Goal: Contribute content: Contribute content

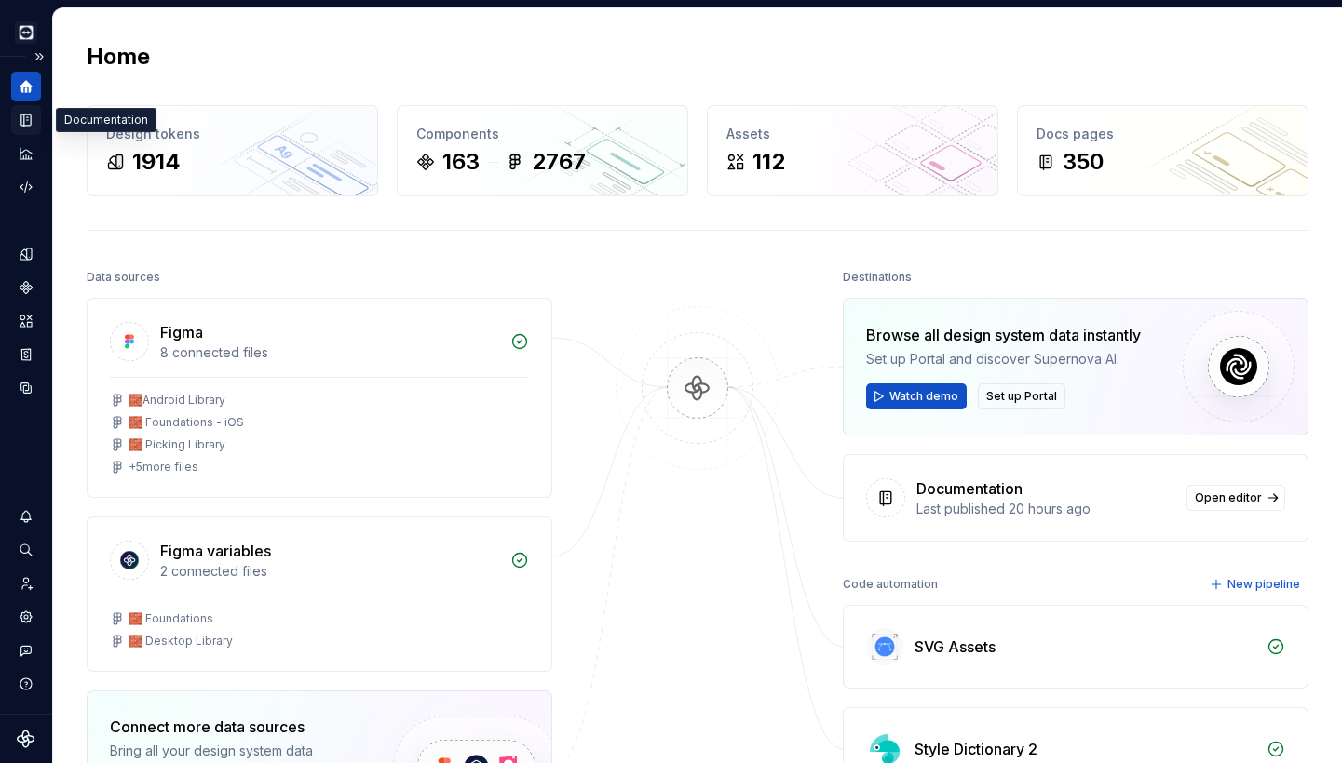
click at [33, 118] on icon "Documentation" at bounding box center [26, 120] width 17 height 17
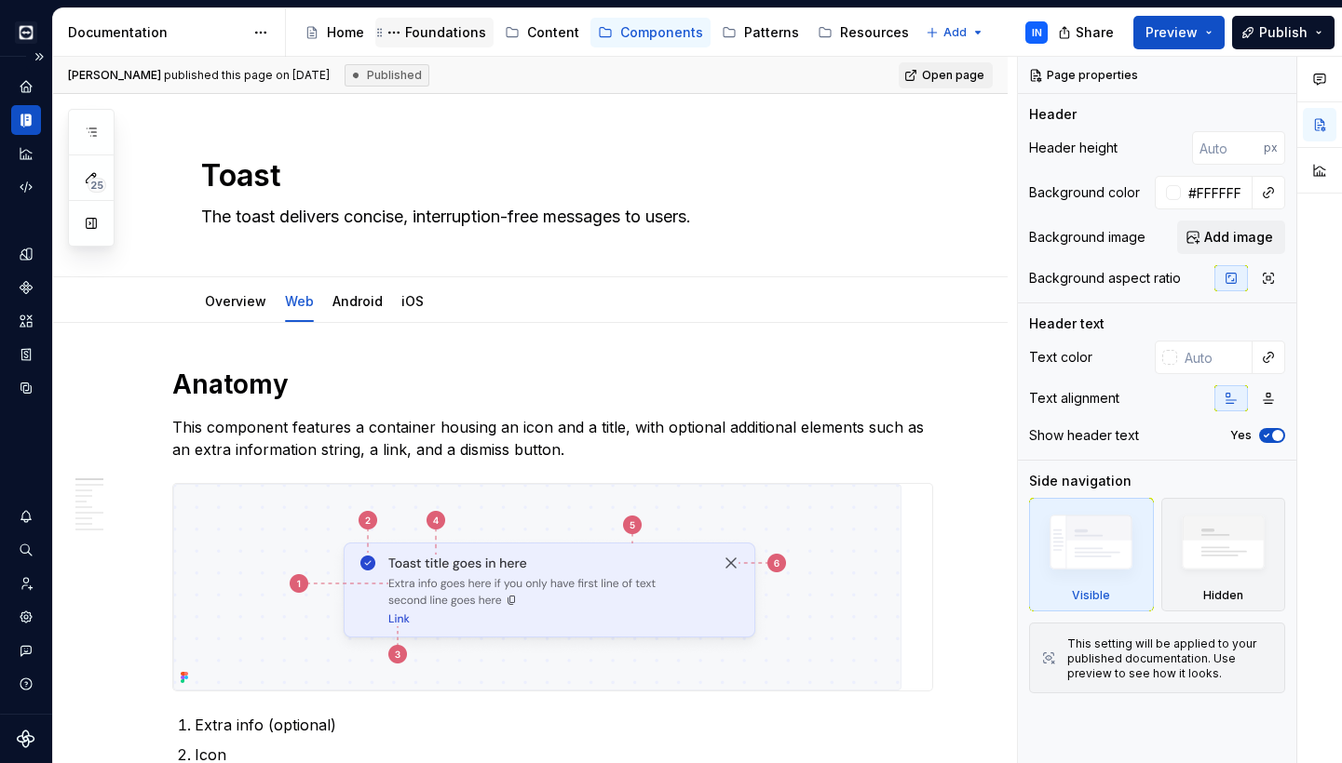
click at [418, 28] on div "Foundations" at bounding box center [445, 32] width 81 height 19
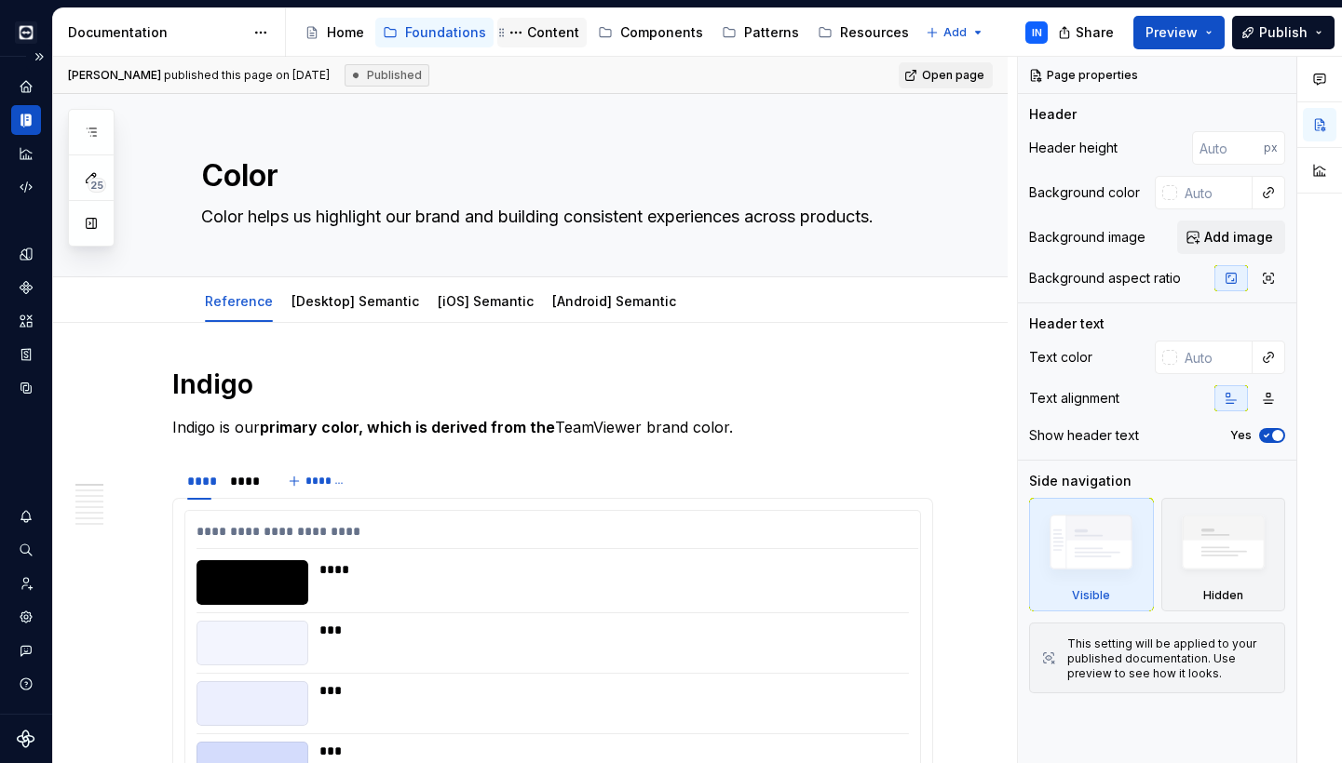
click at [540, 31] on div "Content" at bounding box center [553, 32] width 52 height 19
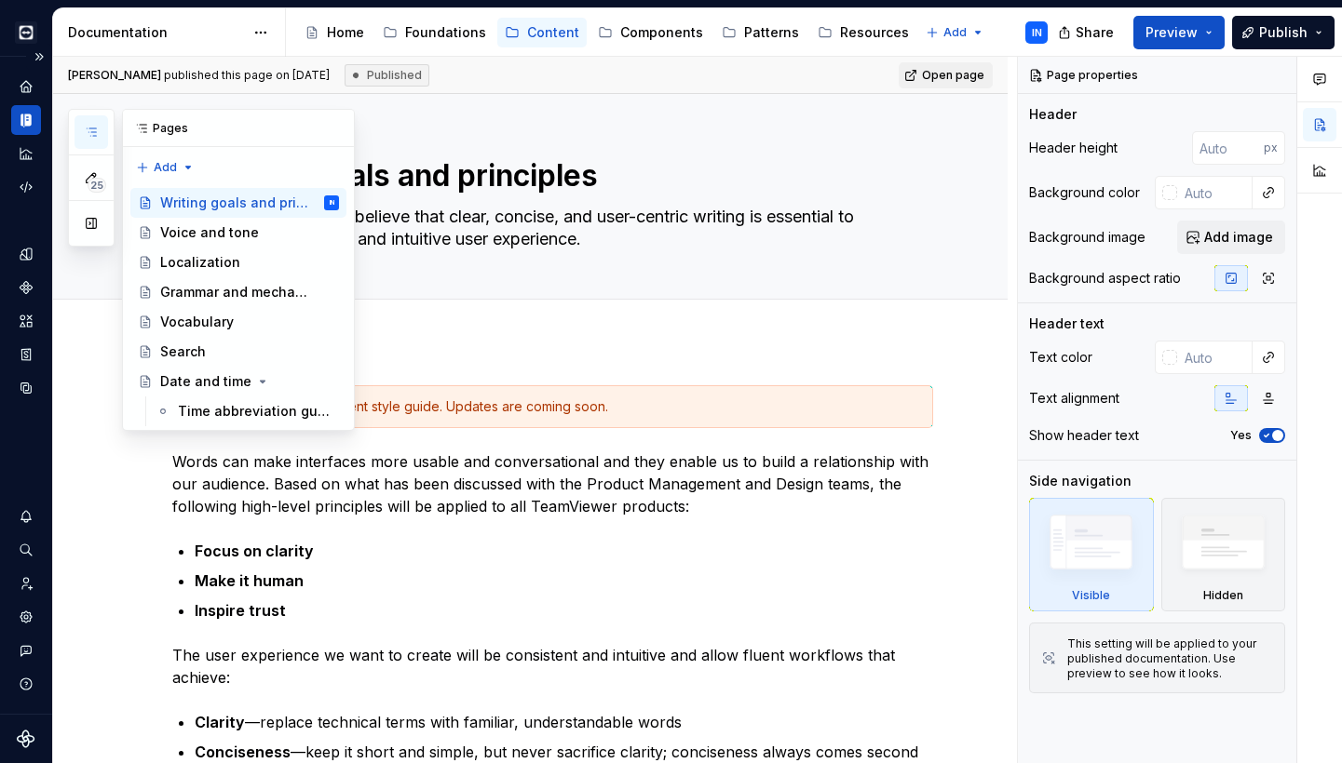
click at [97, 134] on icon "button" at bounding box center [91, 132] width 15 height 15
click at [749, 33] on div "Patterns" at bounding box center [771, 32] width 55 height 19
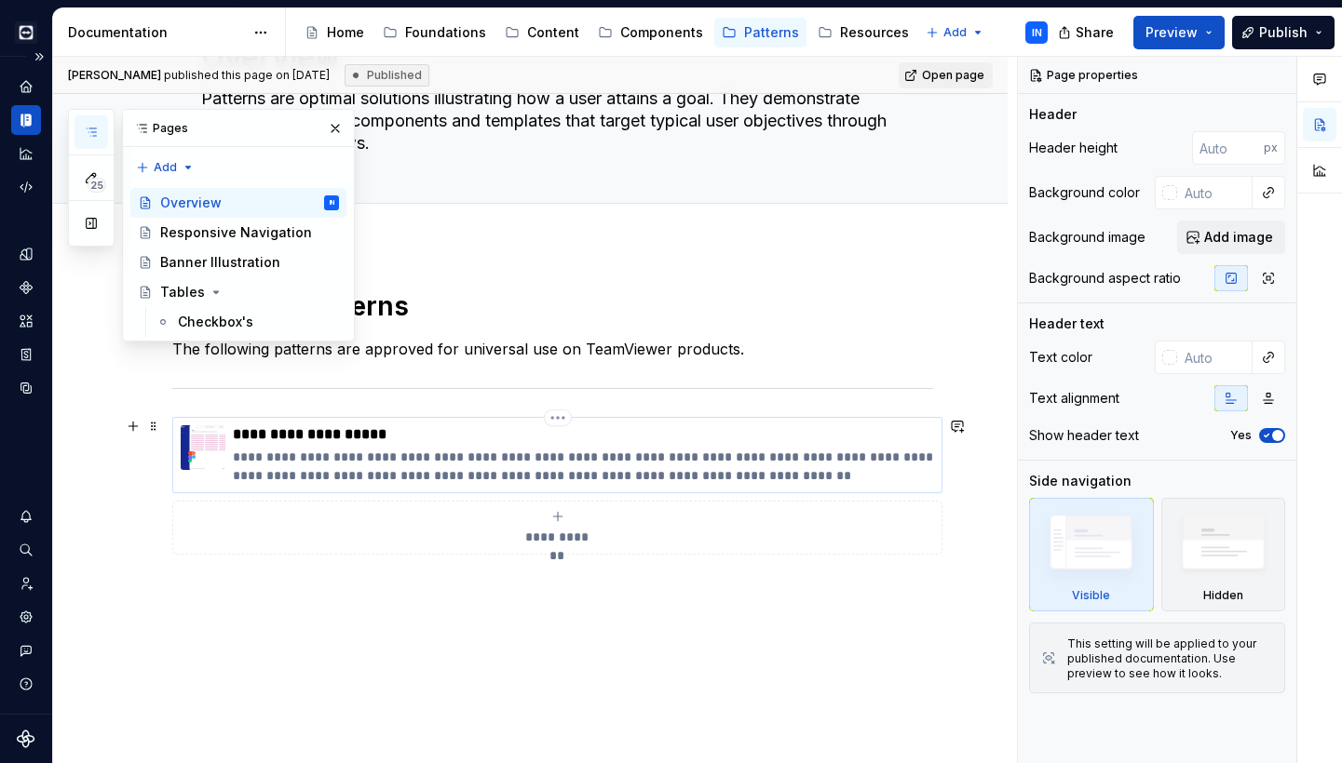
scroll to position [139, 0]
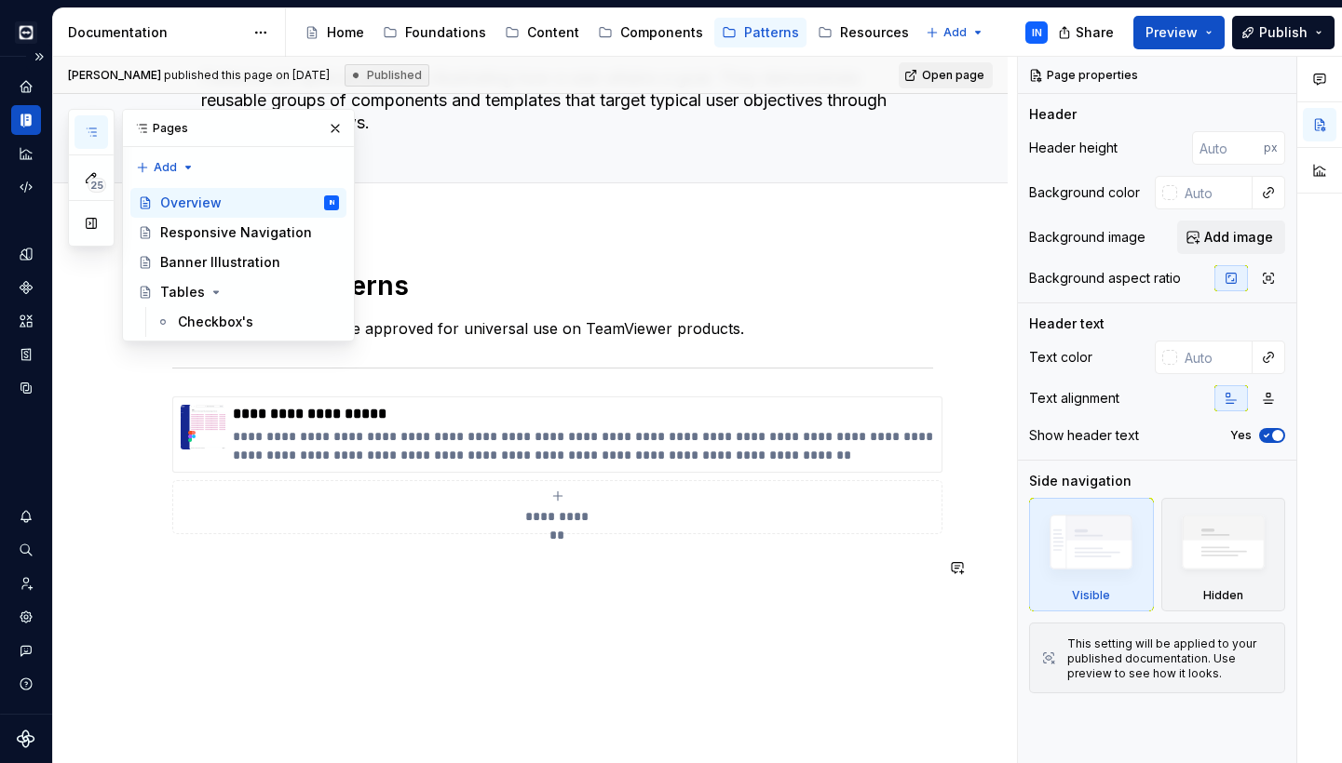
click at [321, 640] on div "**********" at bounding box center [530, 527] width 954 height 606
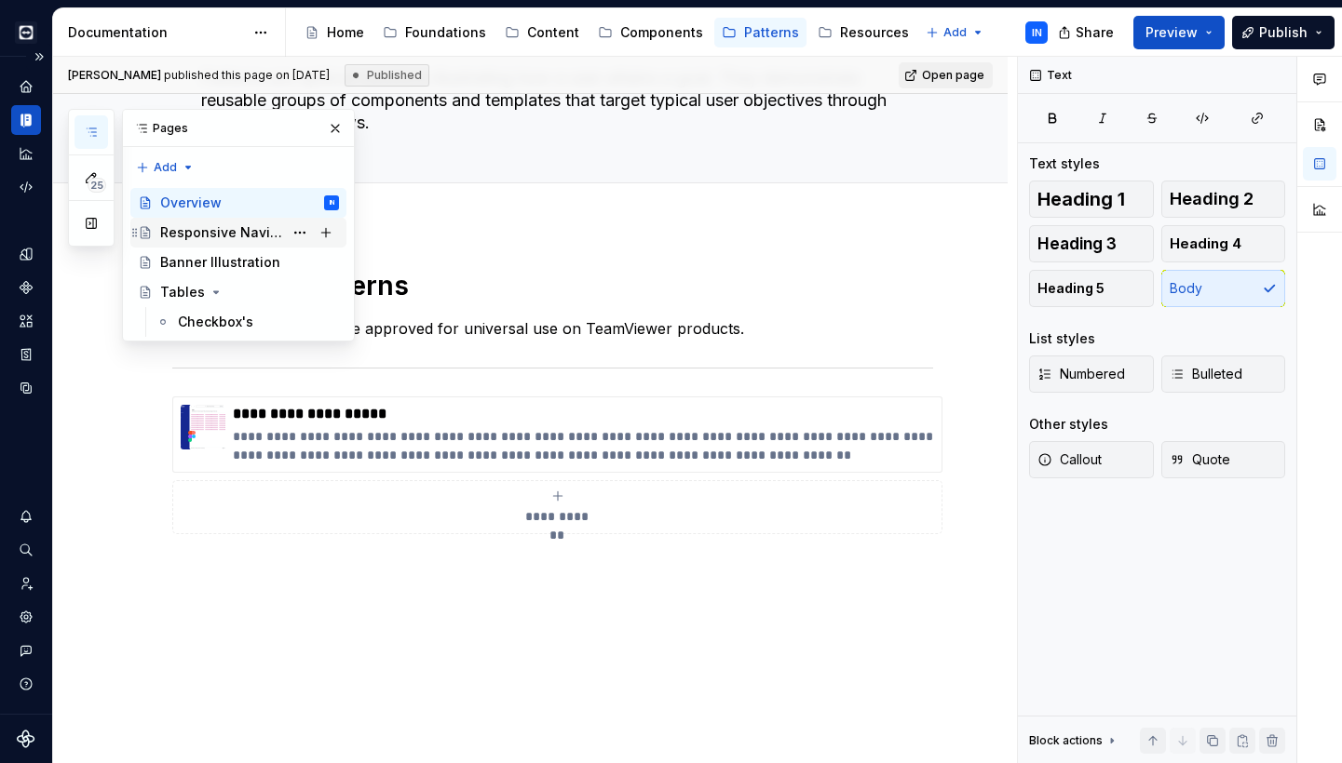
click at [241, 231] on div "Responsive Navigation" at bounding box center [221, 232] width 123 height 19
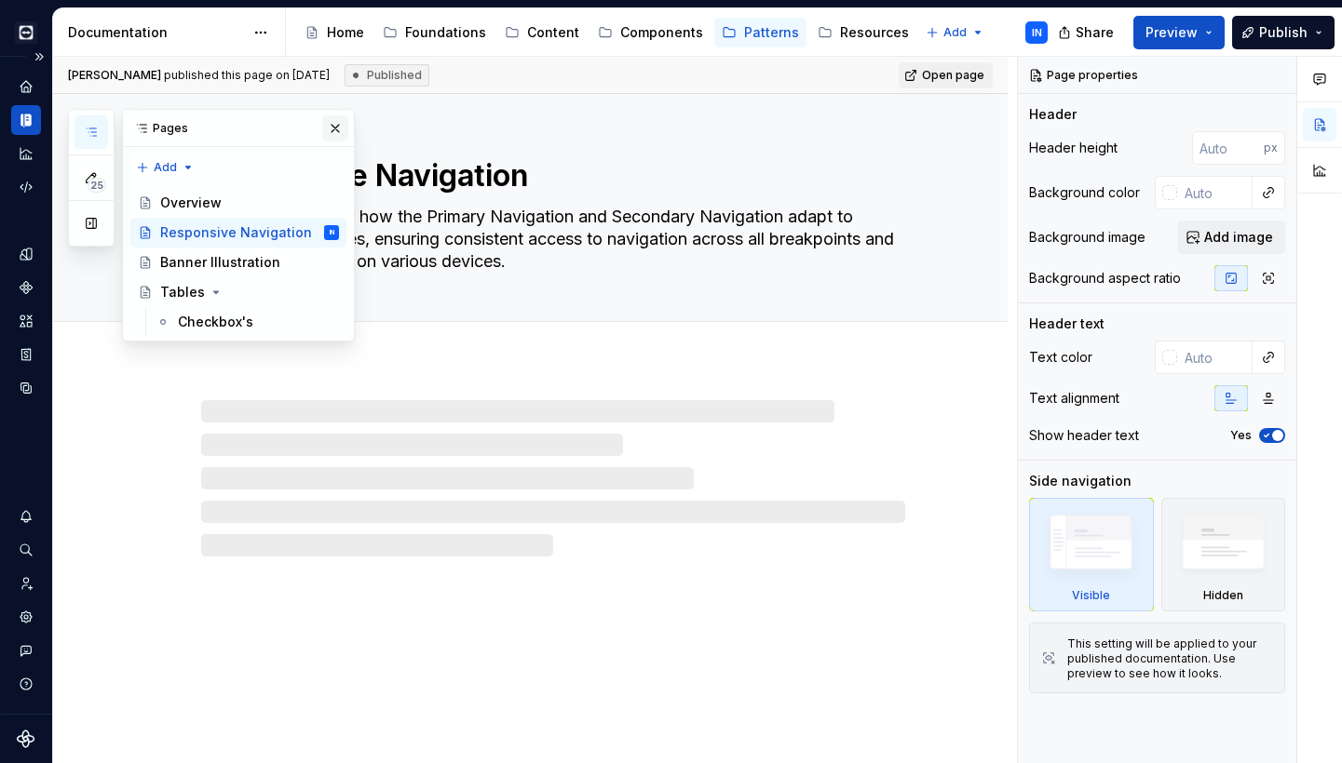
click at [342, 125] on button "button" at bounding box center [335, 128] width 26 height 26
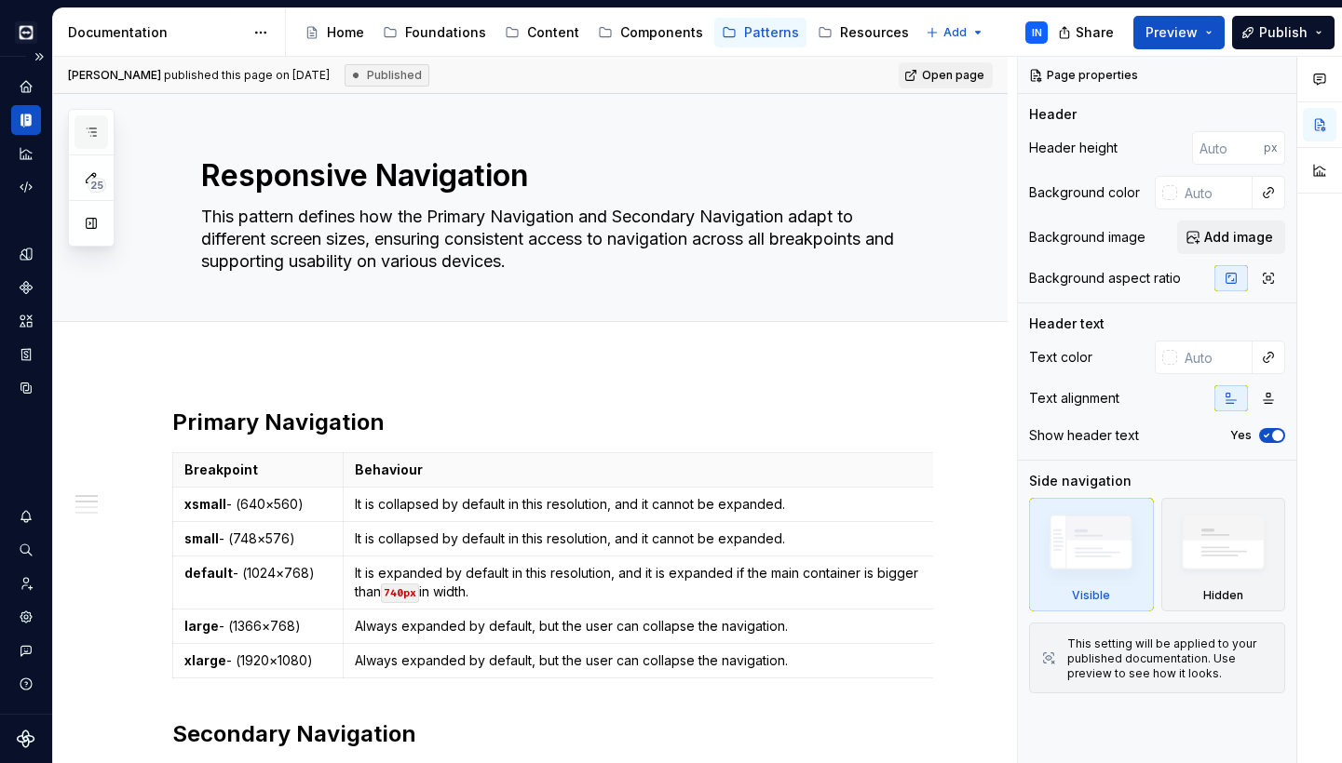
click at [88, 138] on icon "button" at bounding box center [91, 132] width 15 height 15
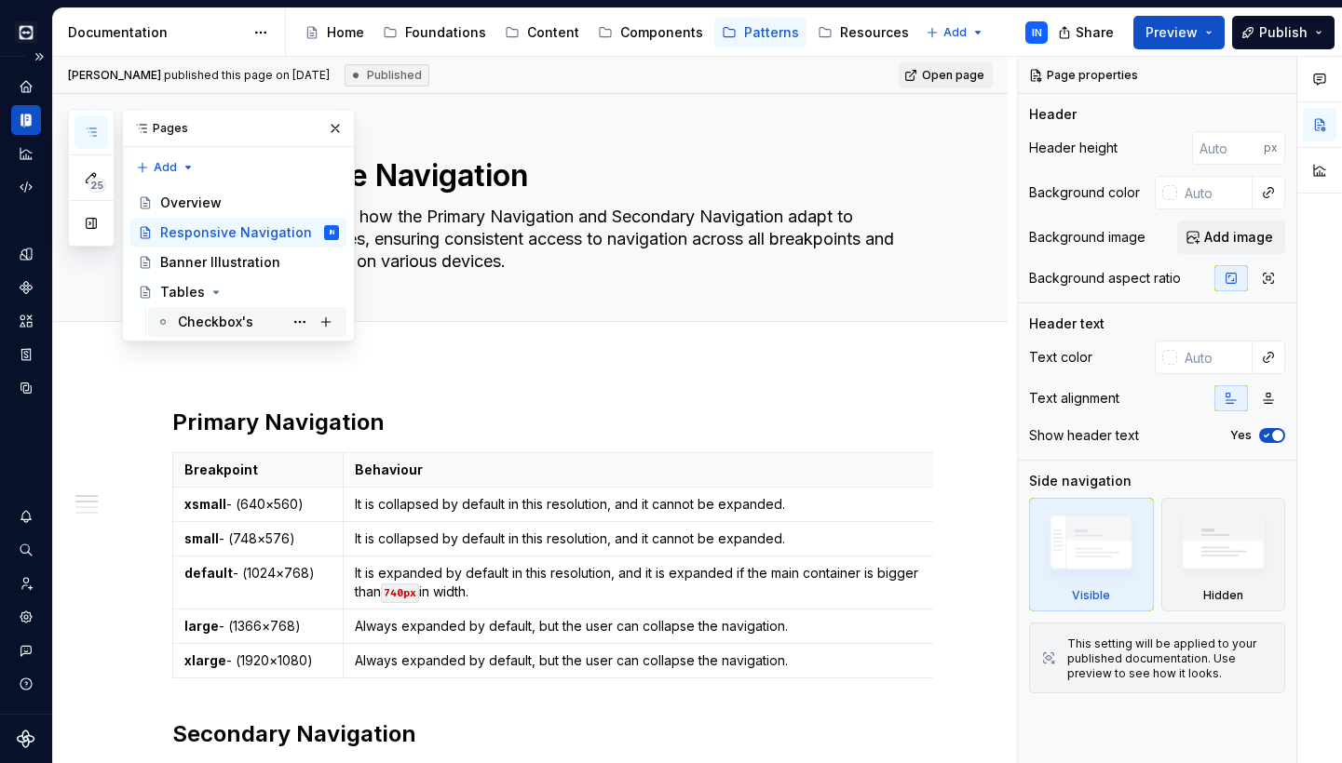
click at [193, 321] on div "Checkbox's" at bounding box center [215, 322] width 75 height 19
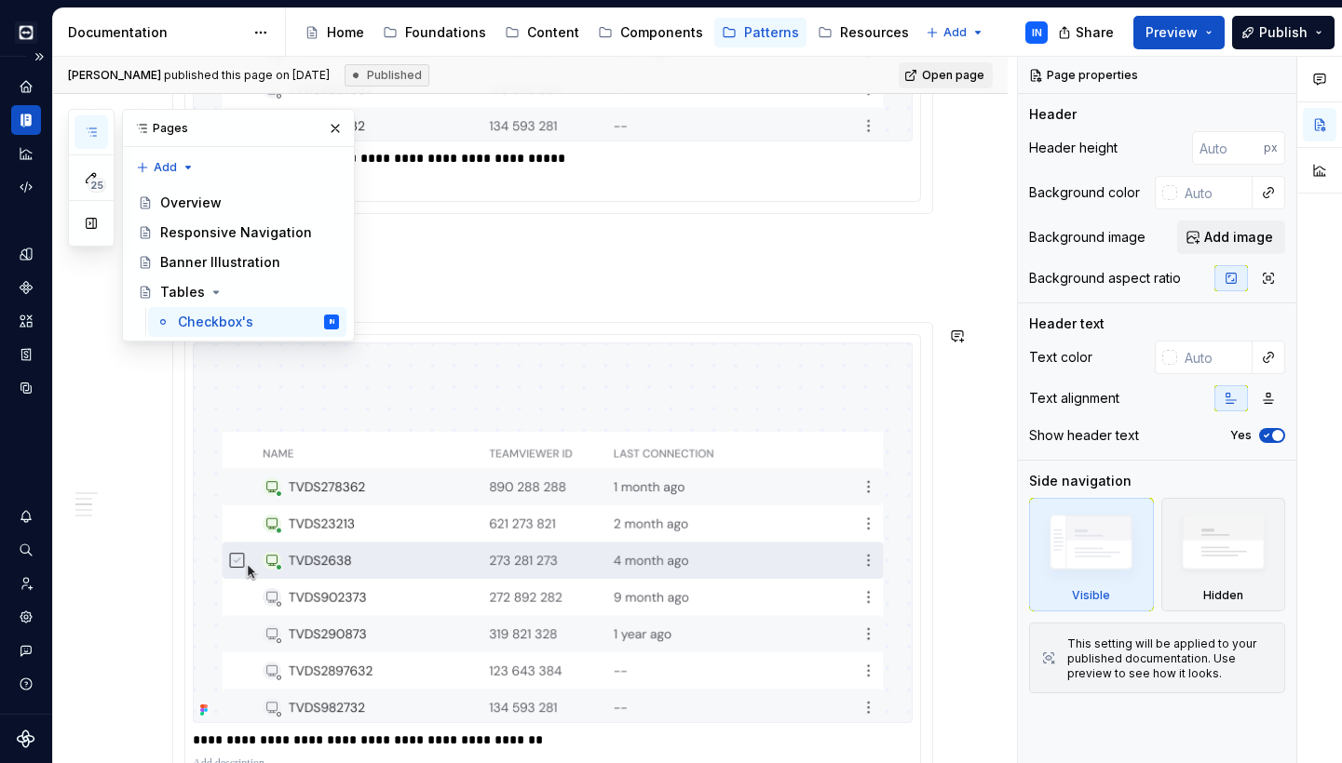
scroll to position [736, 0]
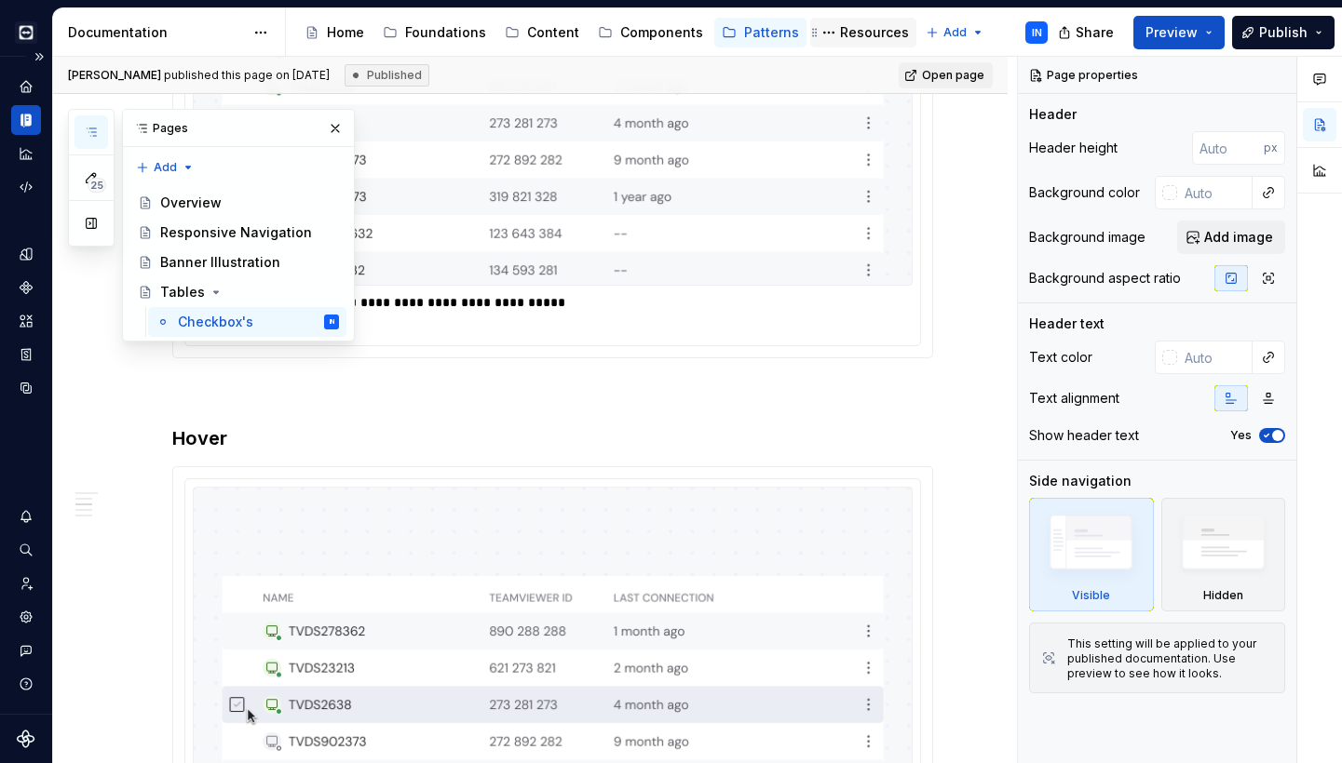
click at [854, 28] on div "Resources" at bounding box center [874, 32] width 69 height 19
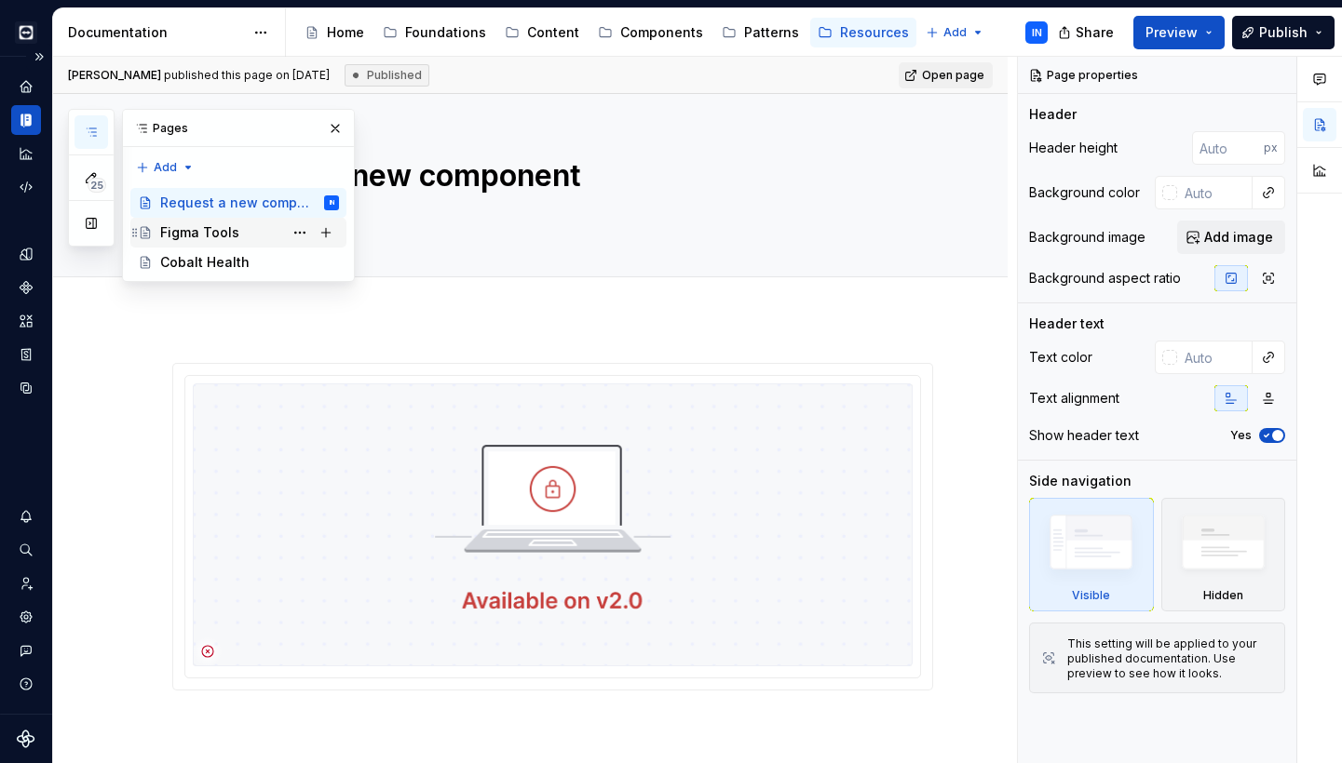
click at [203, 236] on div "Figma Tools" at bounding box center [199, 232] width 79 height 19
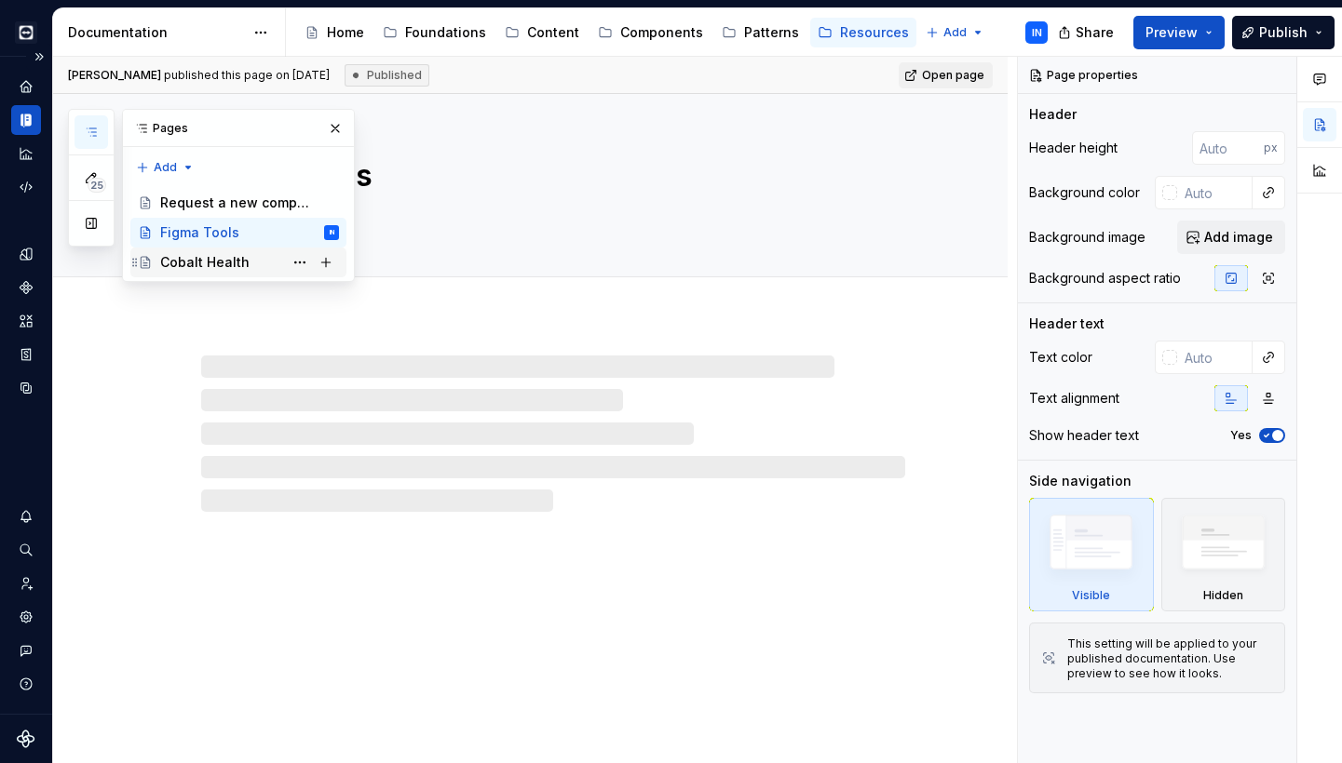
click at [202, 255] on div "Cobalt Health" at bounding box center [204, 262] width 89 height 19
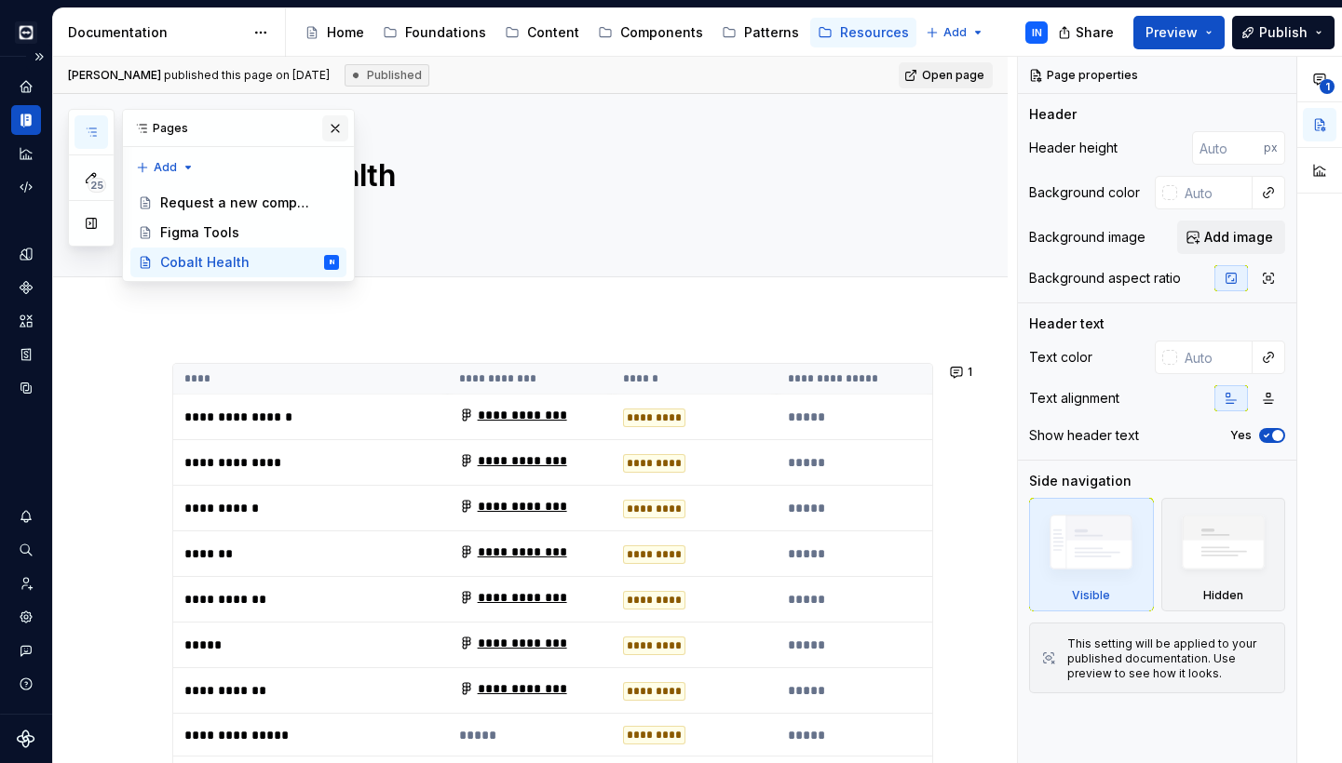
click at [334, 121] on button "button" at bounding box center [335, 128] width 26 height 26
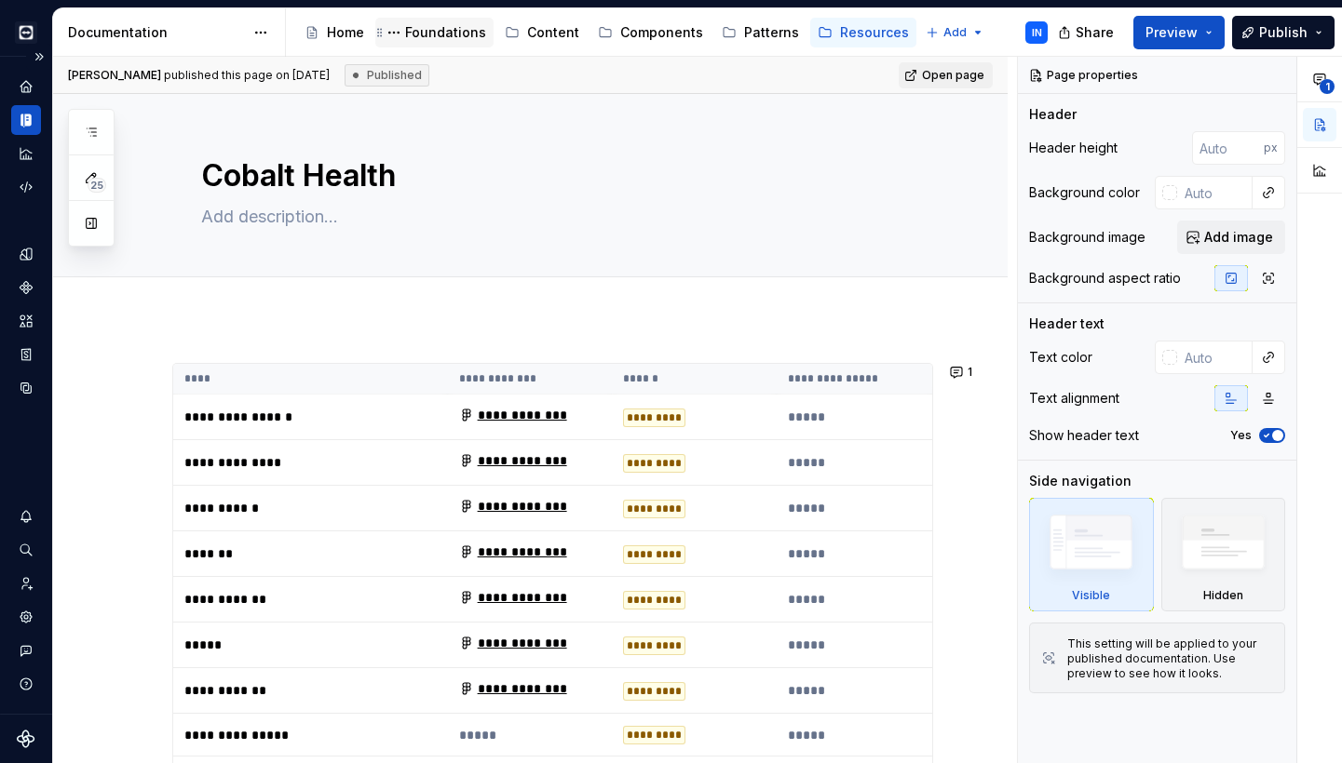
click at [434, 35] on div "Foundations" at bounding box center [445, 32] width 81 height 19
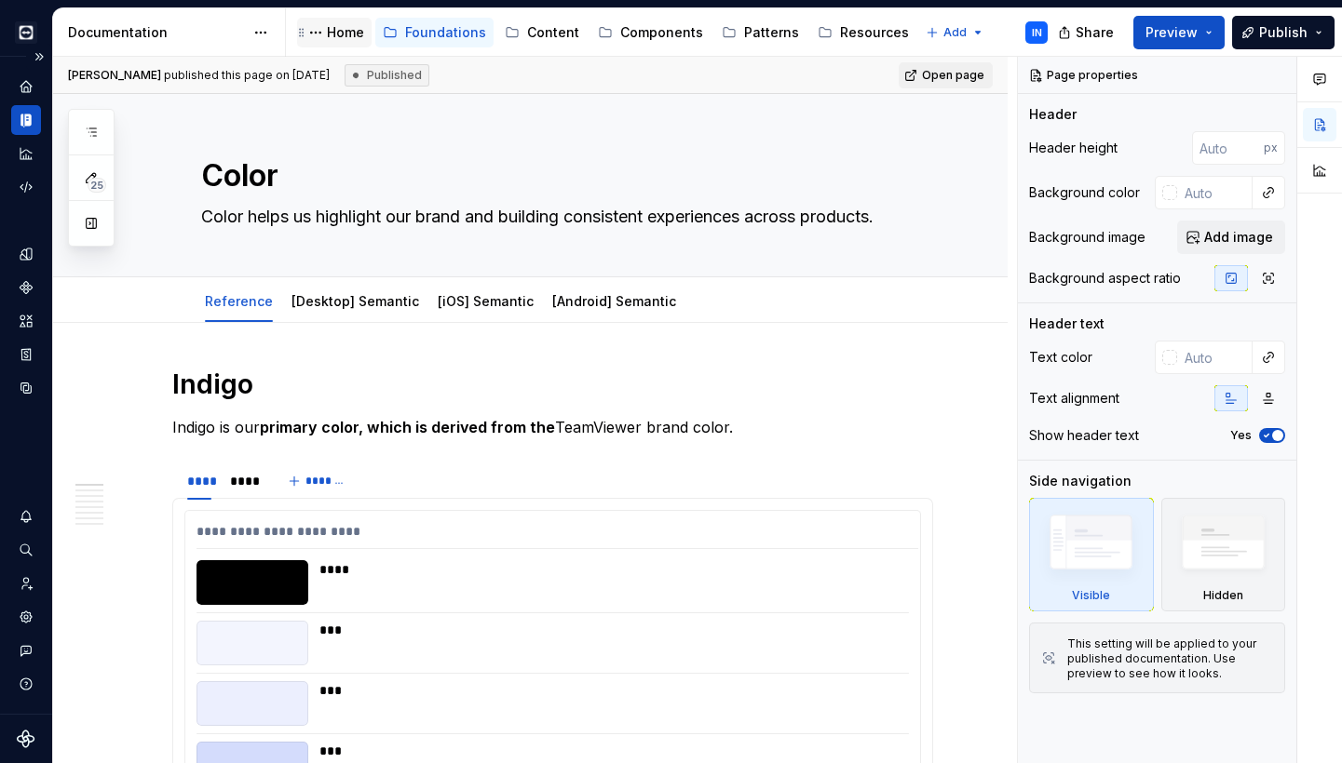
click at [331, 33] on div "Home" at bounding box center [345, 32] width 37 height 19
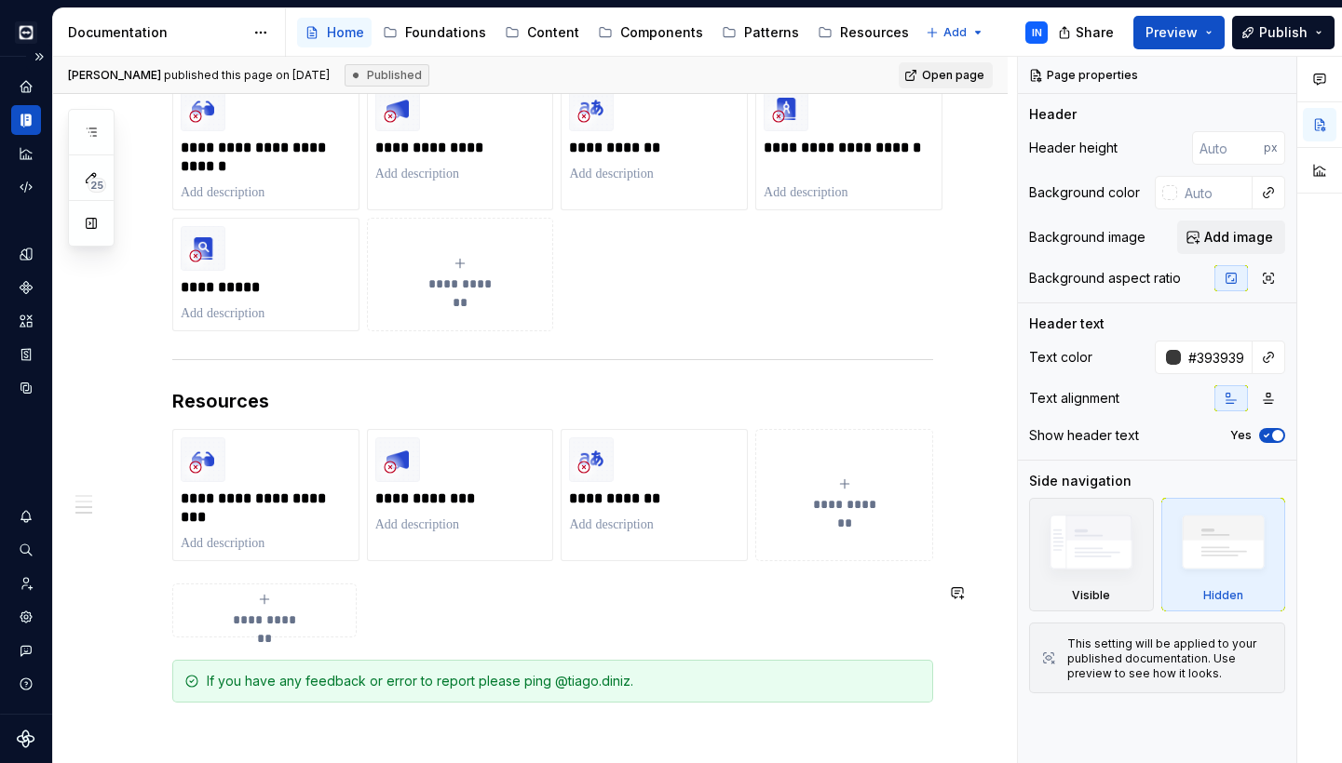
scroll to position [1286, 0]
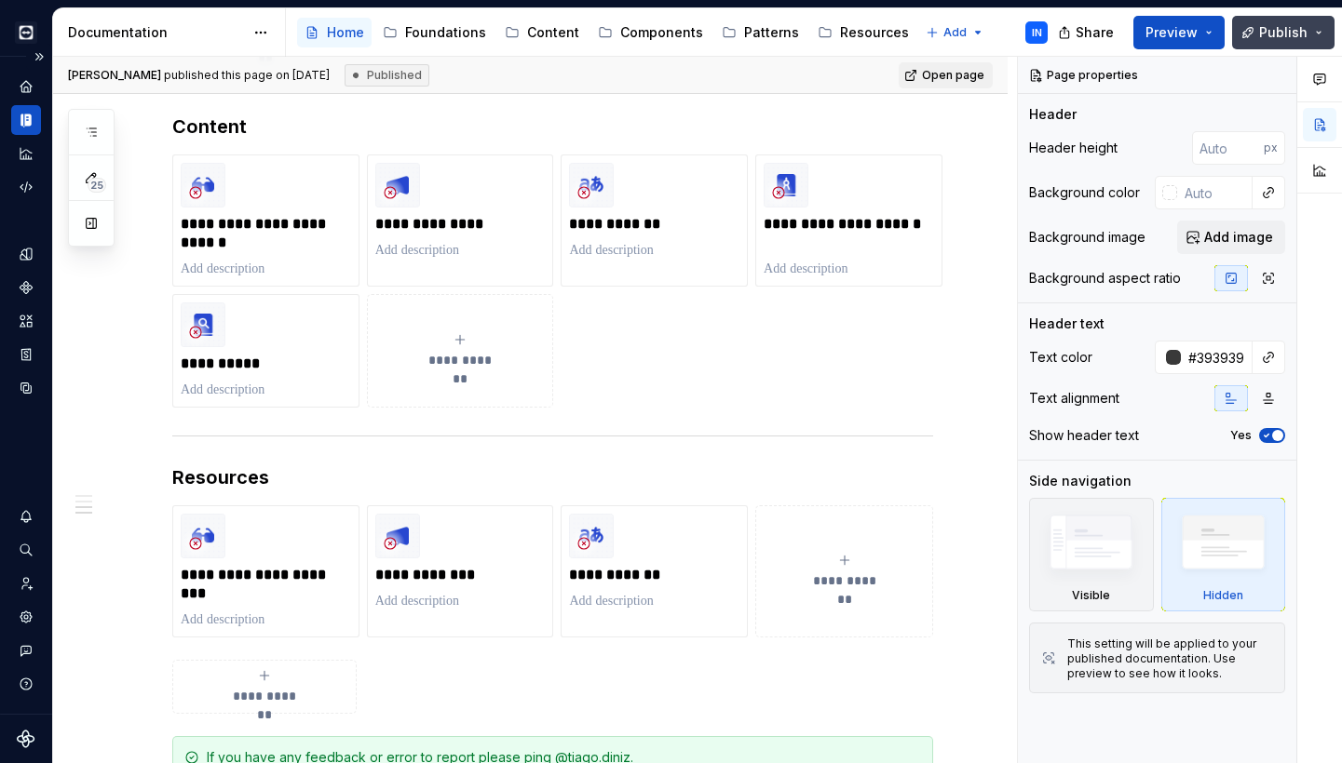
click at [1323, 26] on button "Publish" at bounding box center [1283, 33] width 102 height 34
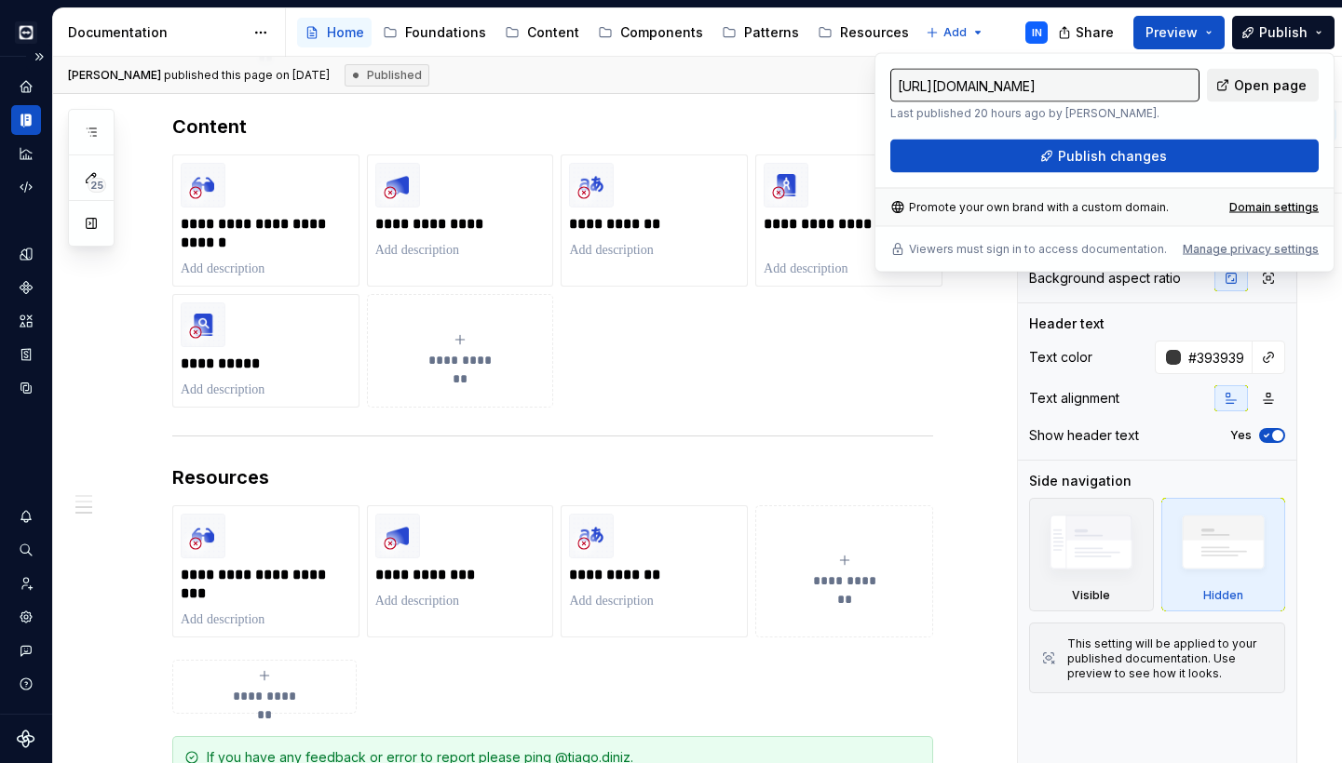
click at [1249, 80] on span "Open page" at bounding box center [1270, 85] width 73 height 19
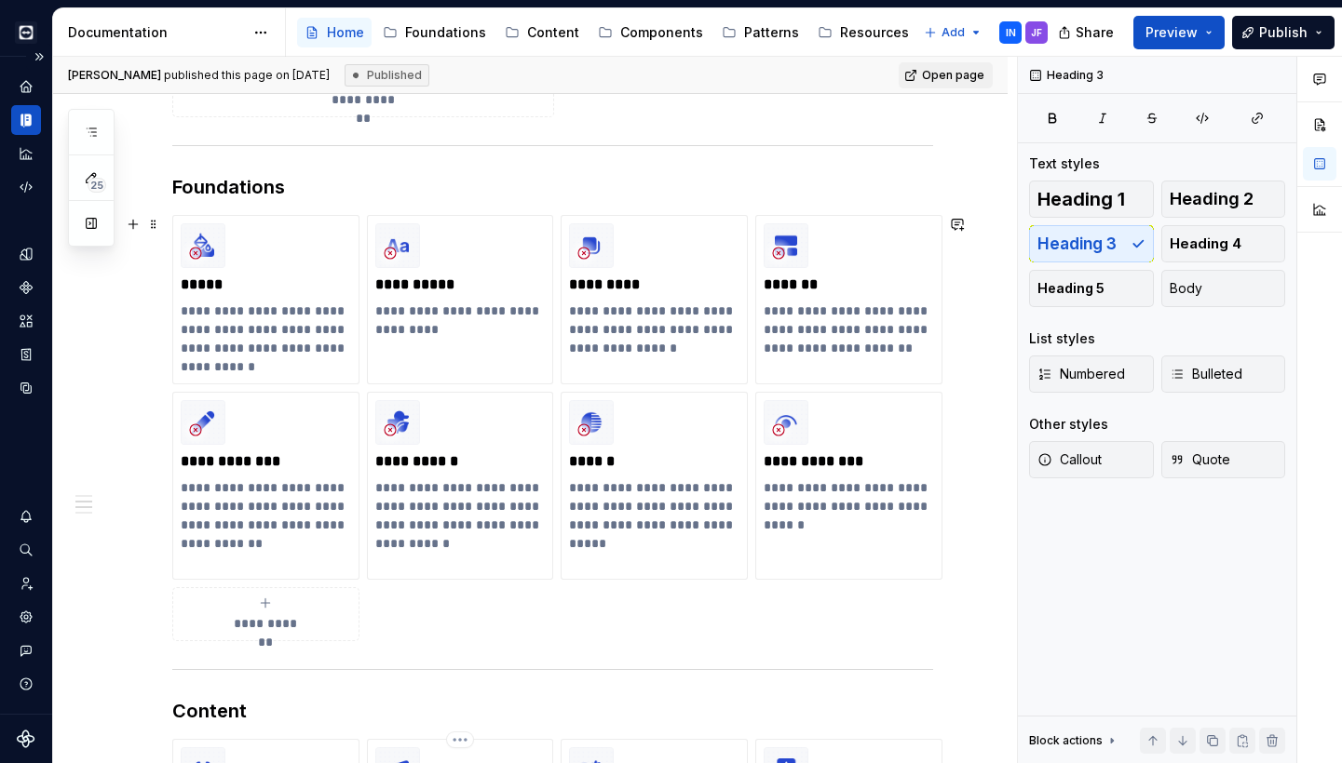
scroll to position [675, 0]
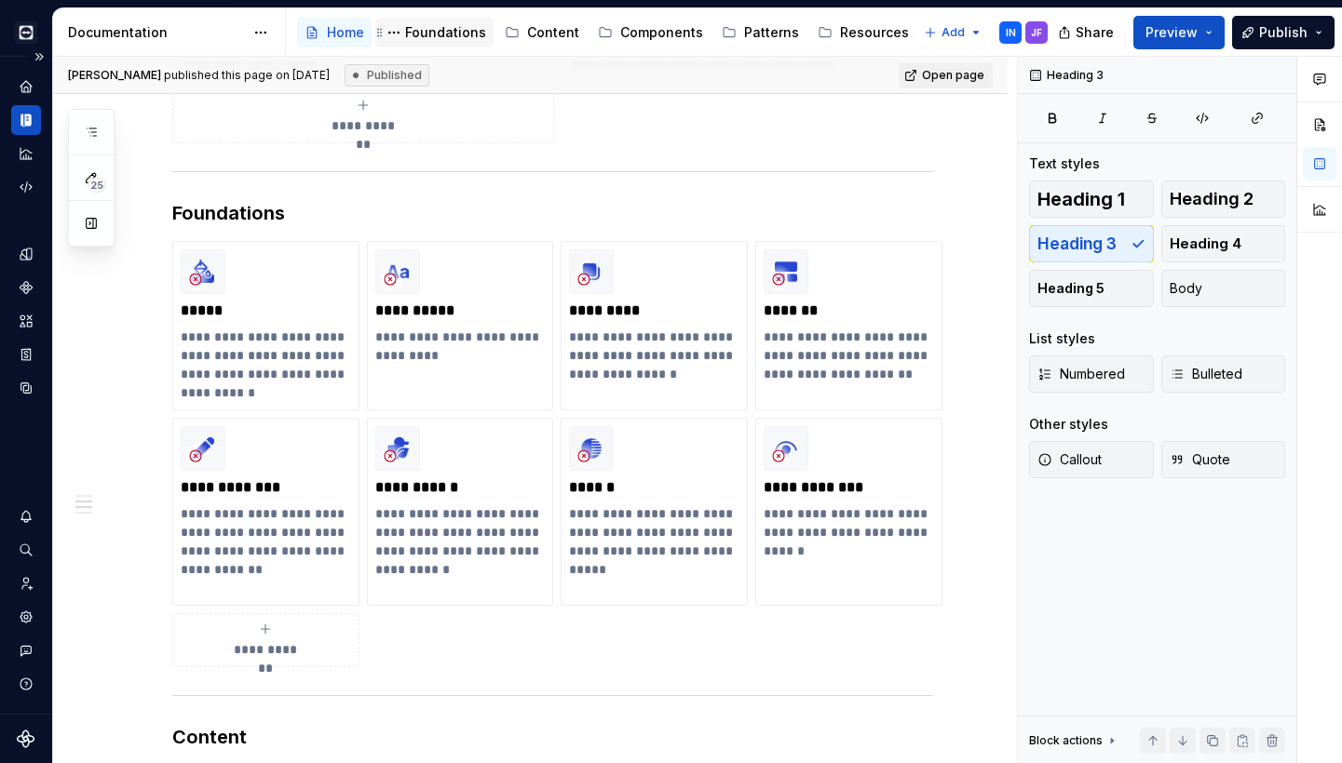
click at [418, 45] on div "Foundations" at bounding box center [434, 33] width 118 height 30
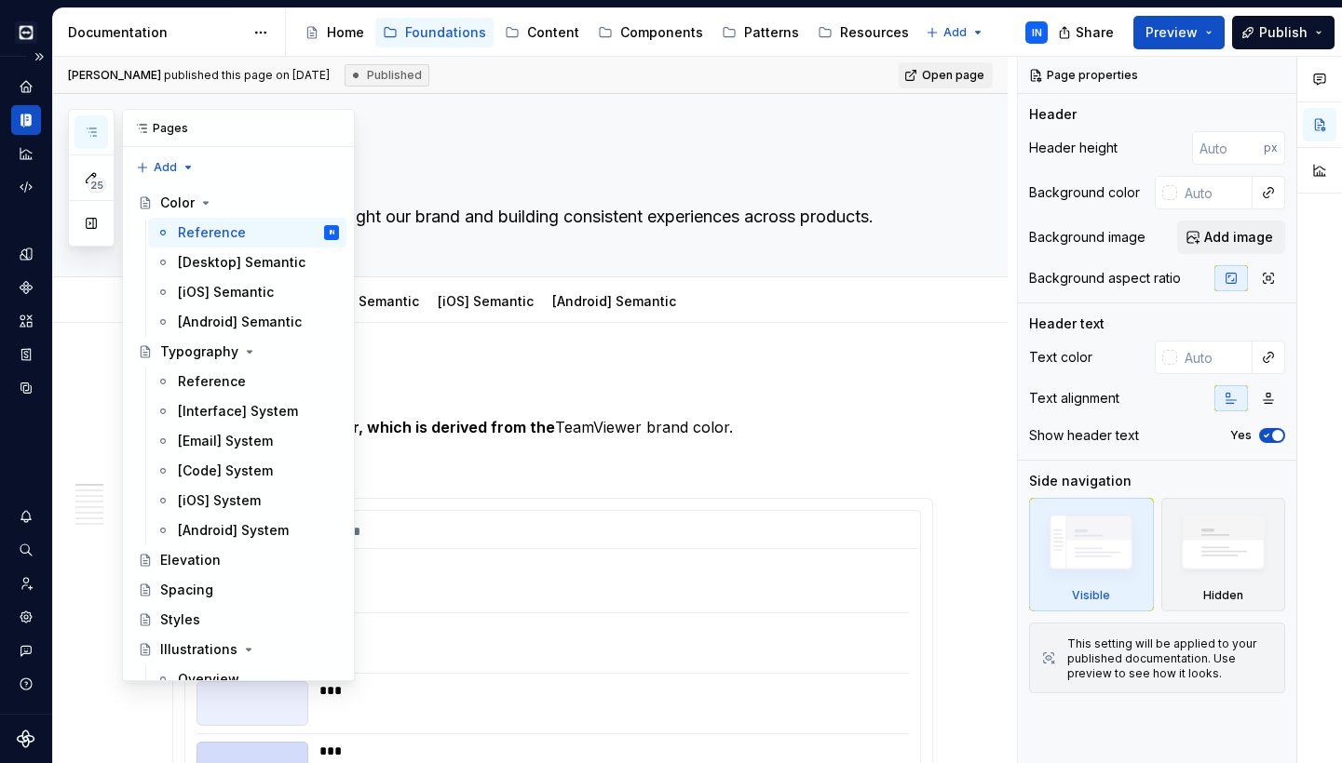
click at [78, 135] on button "button" at bounding box center [91, 132] width 34 height 34
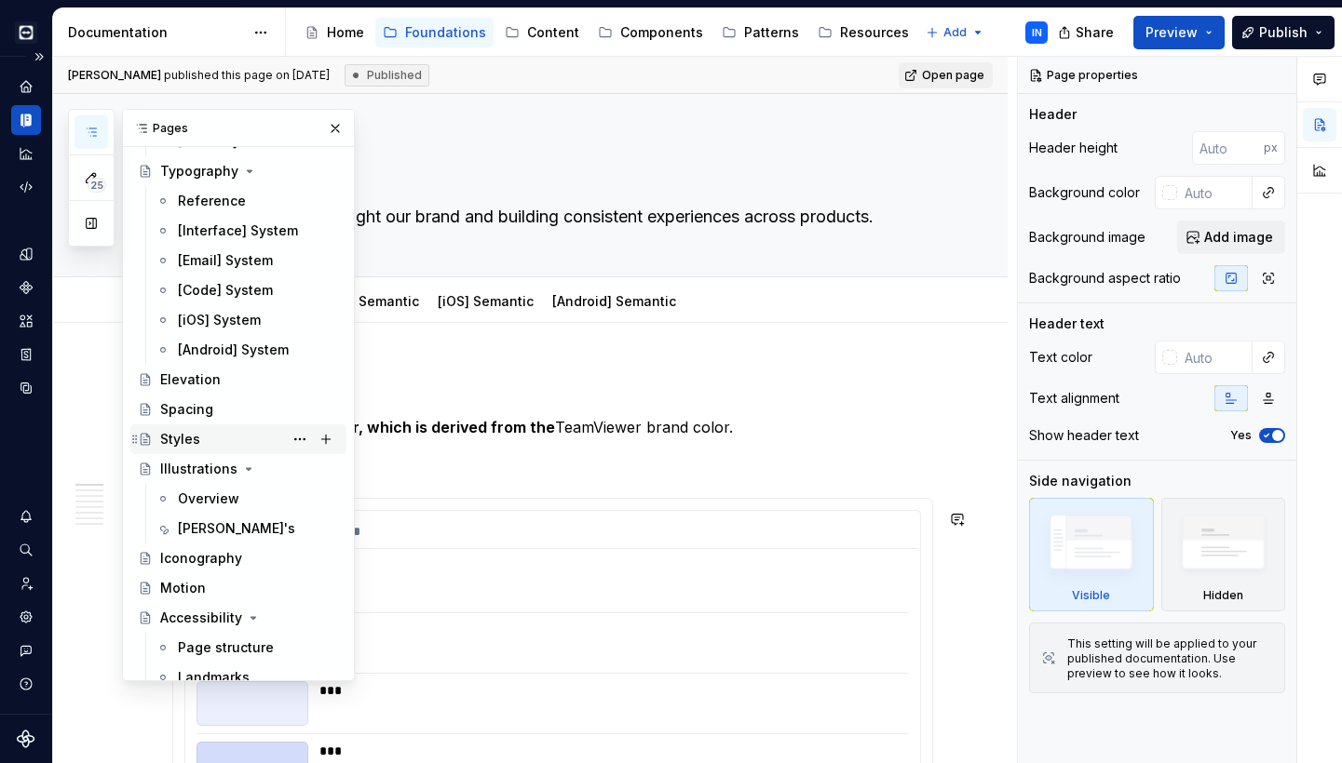
scroll to position [196, 0]
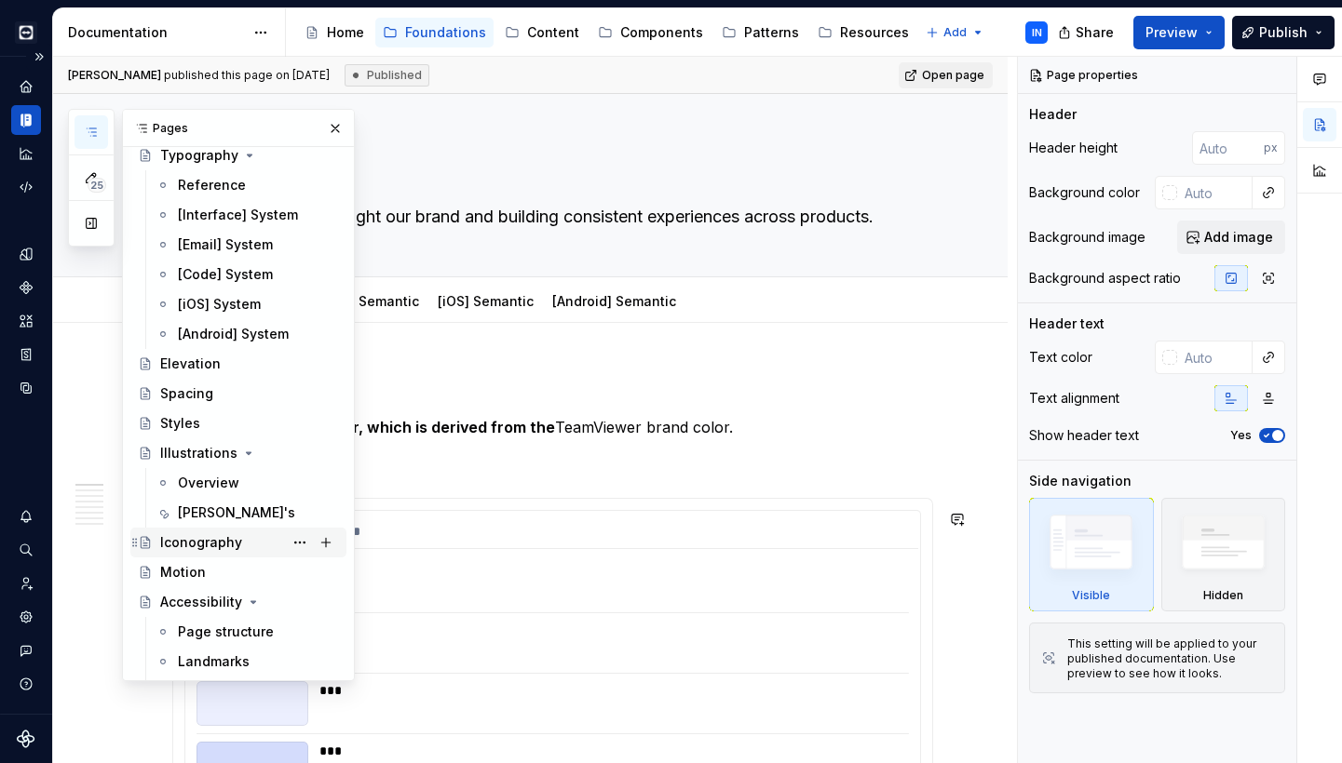
click at [240, 544] on div "Iconography" at bounding box center [249, 543] width 179 height 26
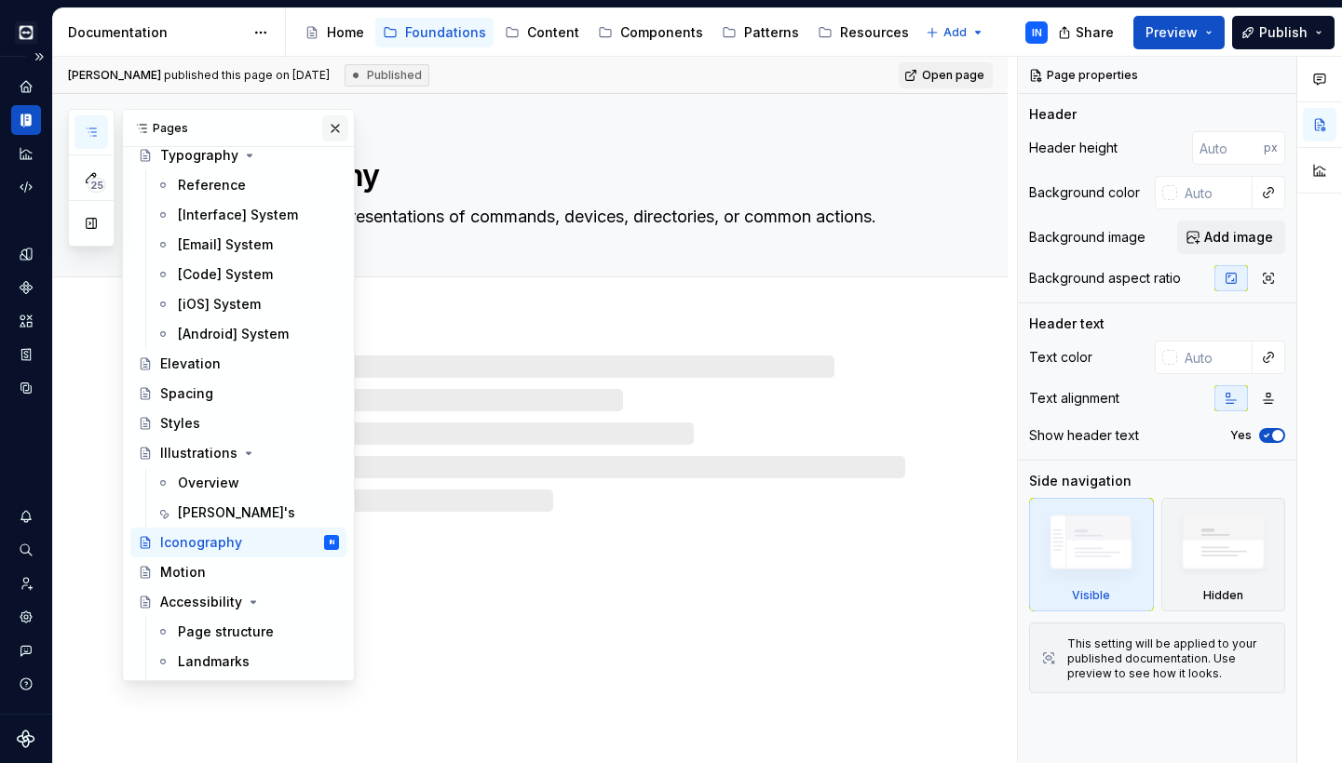
click at [332, 126] on button "button" at bounding box center [335, 128] width 26 height 26
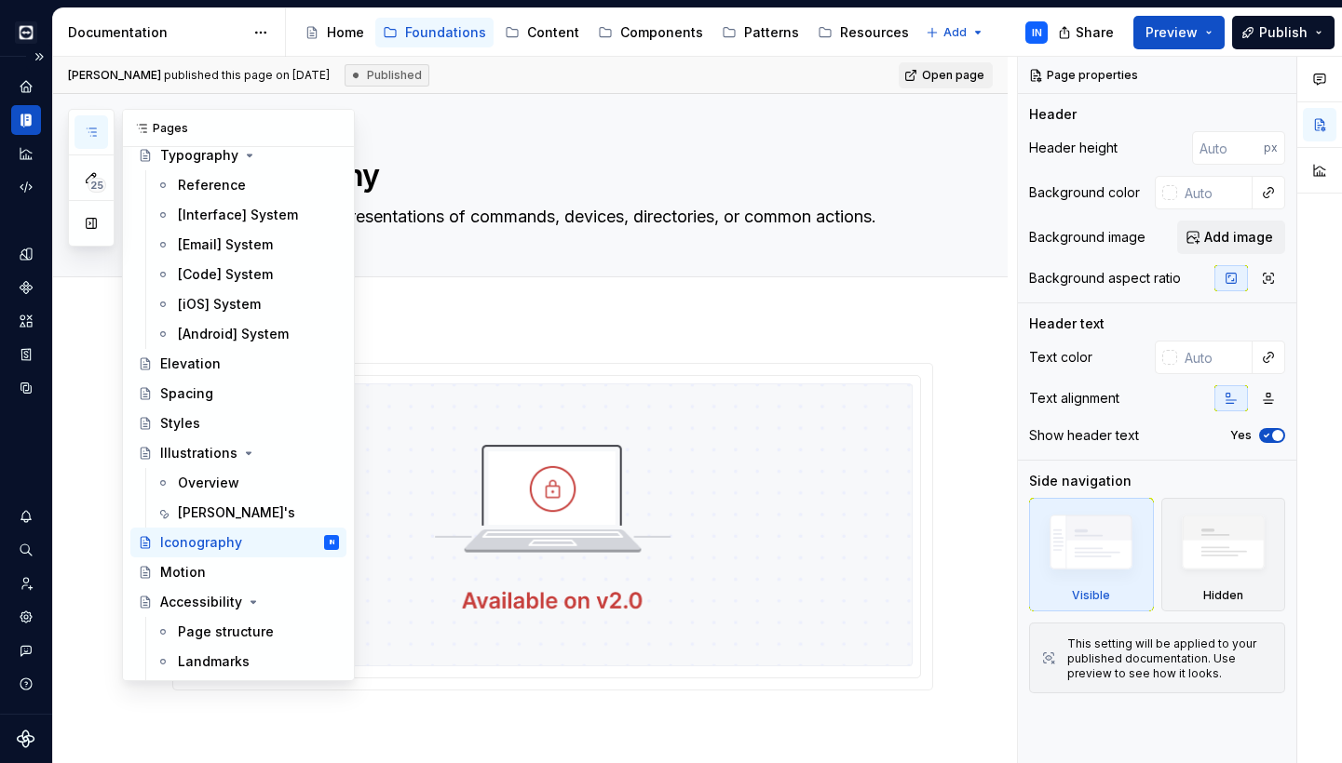
click at [92, 134] on icon "button" at bounding box center [91, 132] width 15 height 15
click at [185, 607] on div "Accessibility" at bounding box center [201, 602] width 82 height 19
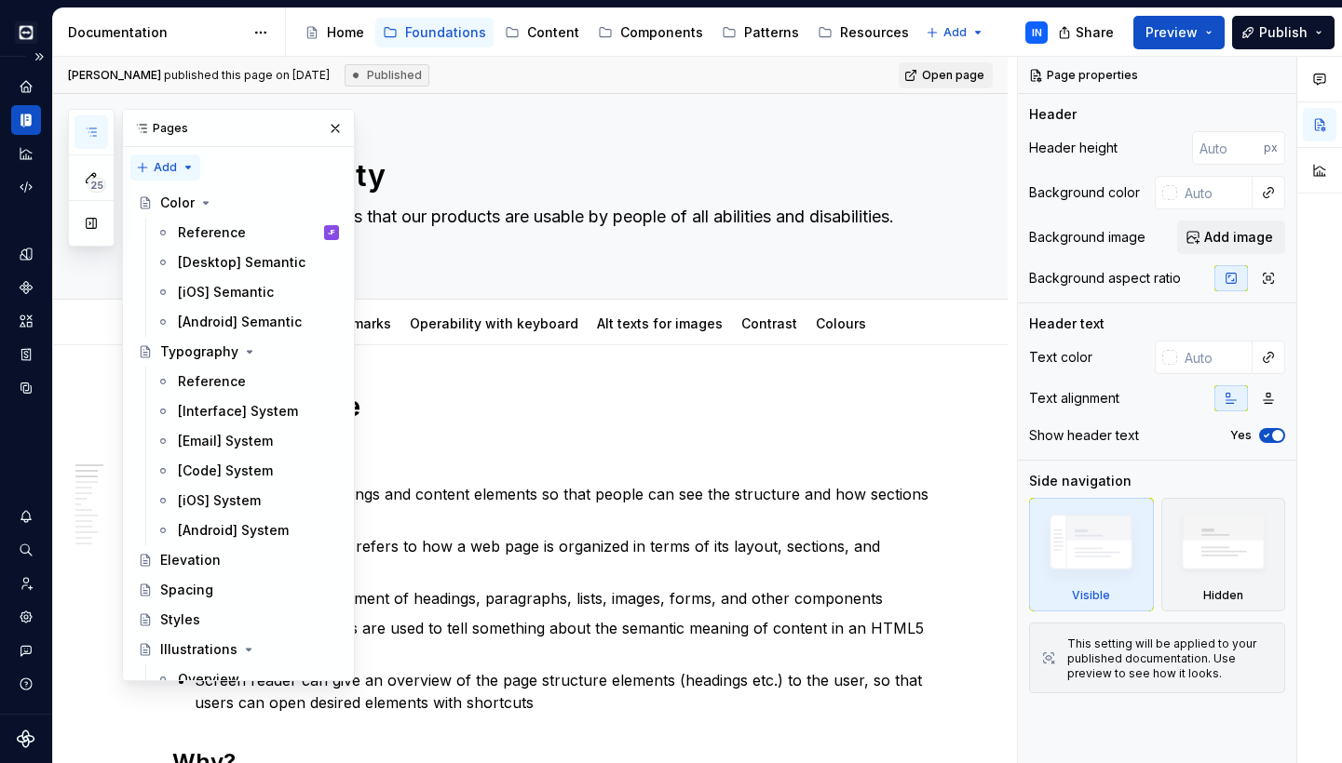
click at [154, 165] on div "25 Pages Add Accessibility guide for tree Page tree. Navigate the tree with the…" at bounding box center [211, 395] width 287 height 573
click at [170, 198] on div "New page" at bounding box center [225, 201] width 121 height 19
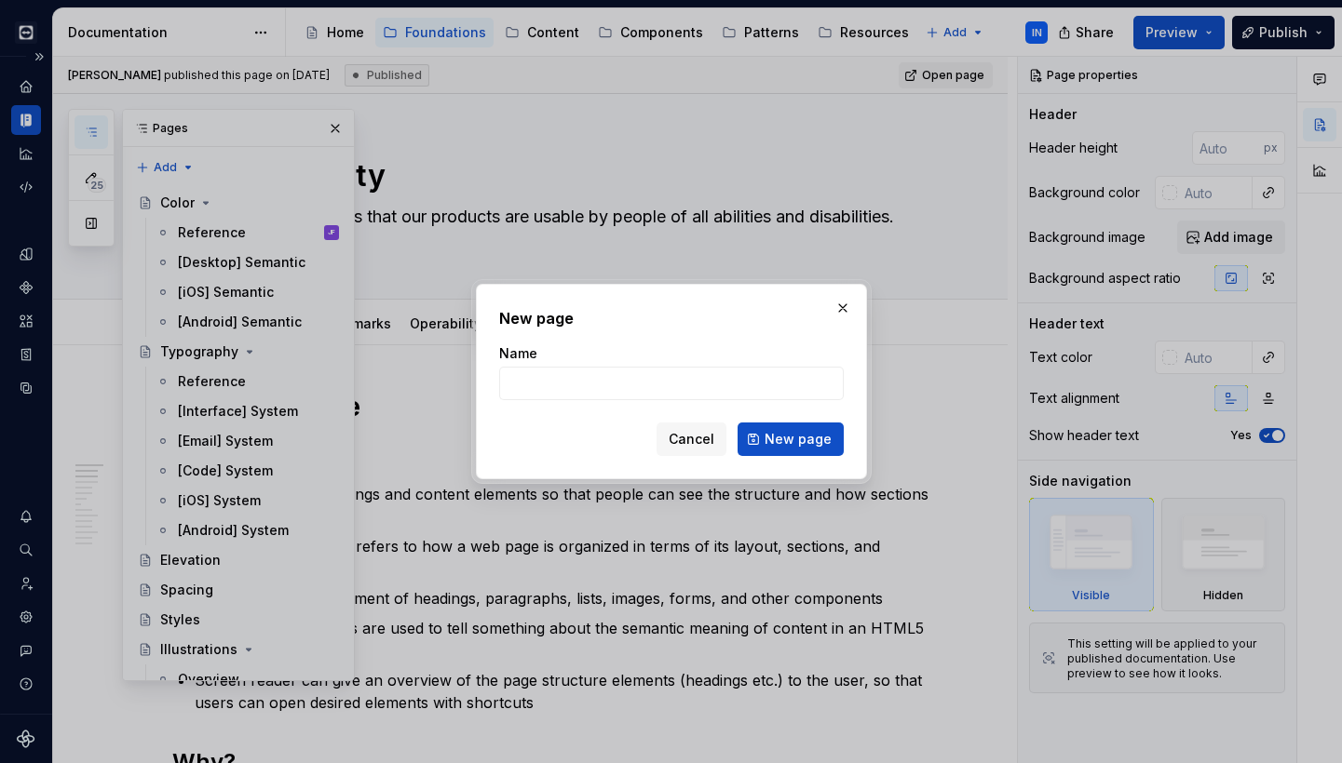
type textarea "*"
type input "Devices"
click at [783, 448] on span "New page" at bounding box center [797, 439] width 67 height 19
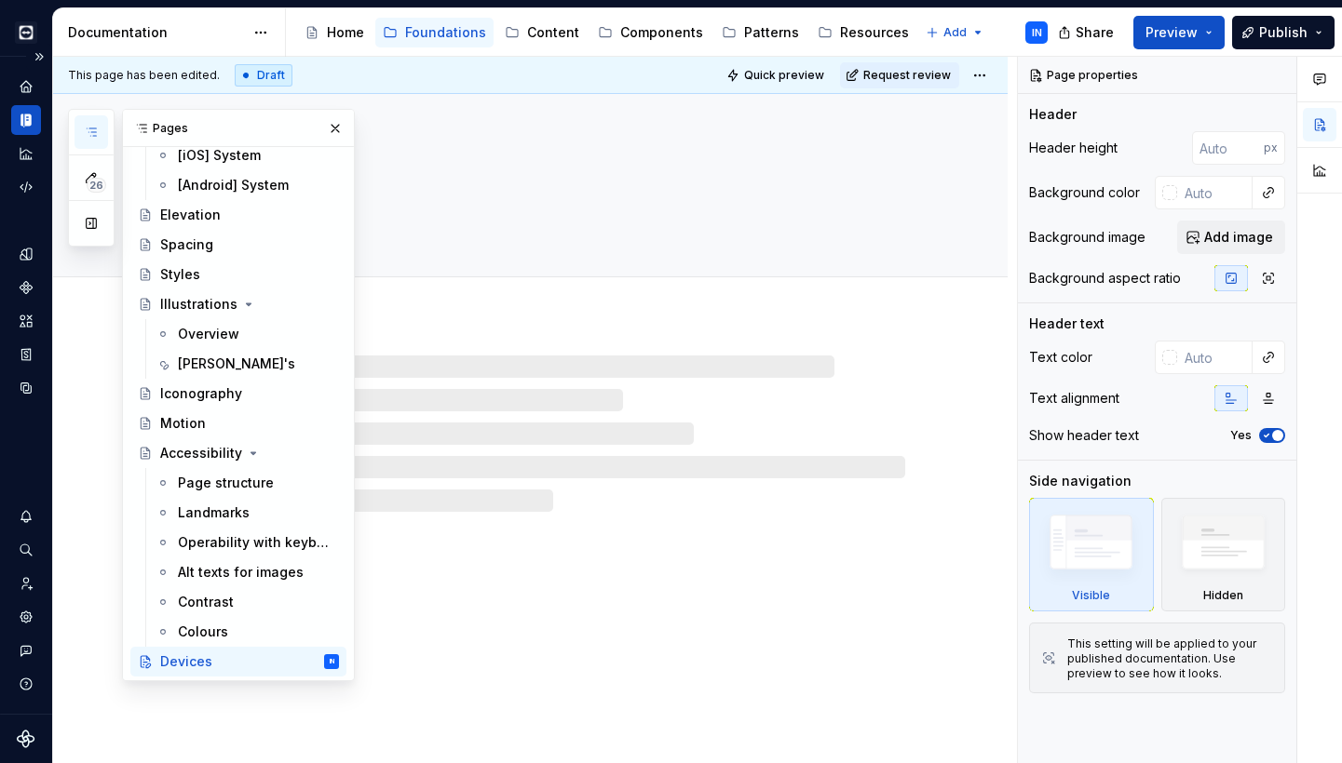
scroll to position [345, 0]
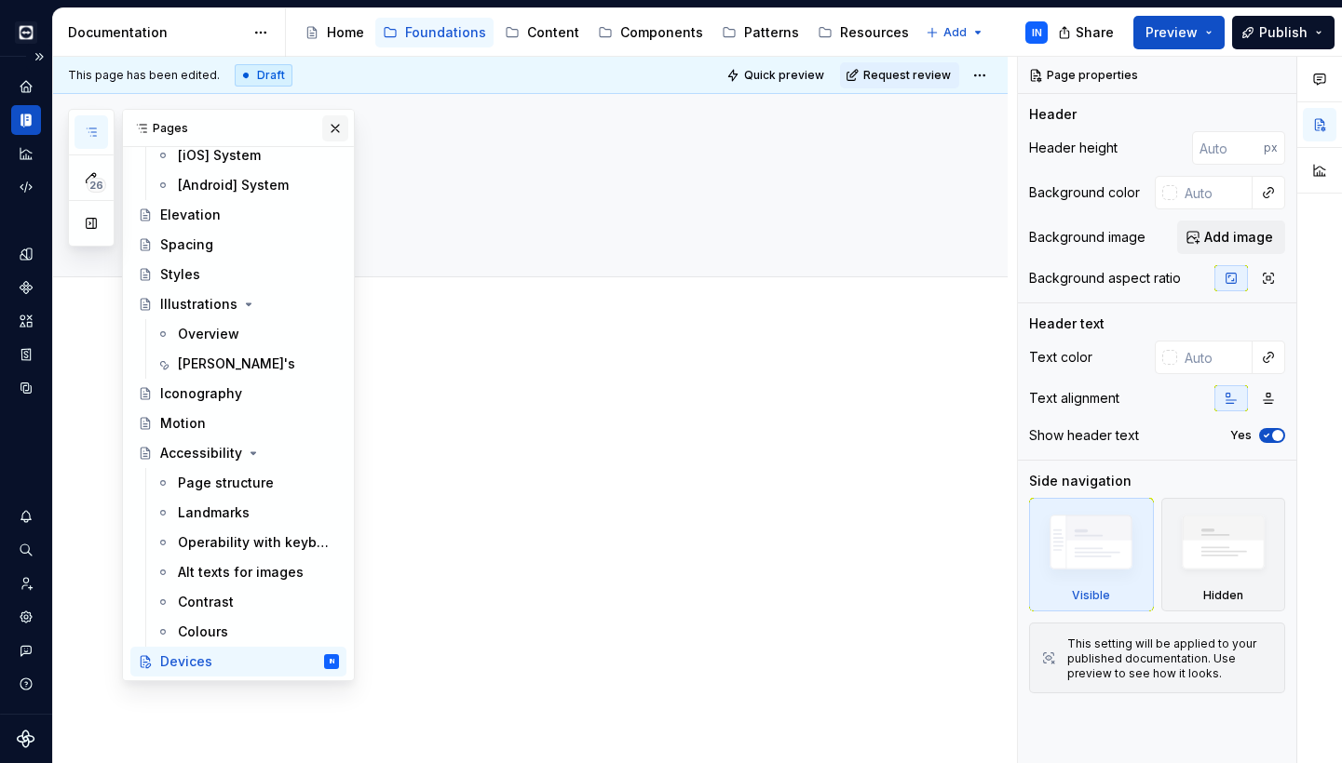
click at [342, 133] on button "button" at bounding box center [335, 128] width 26 height 26
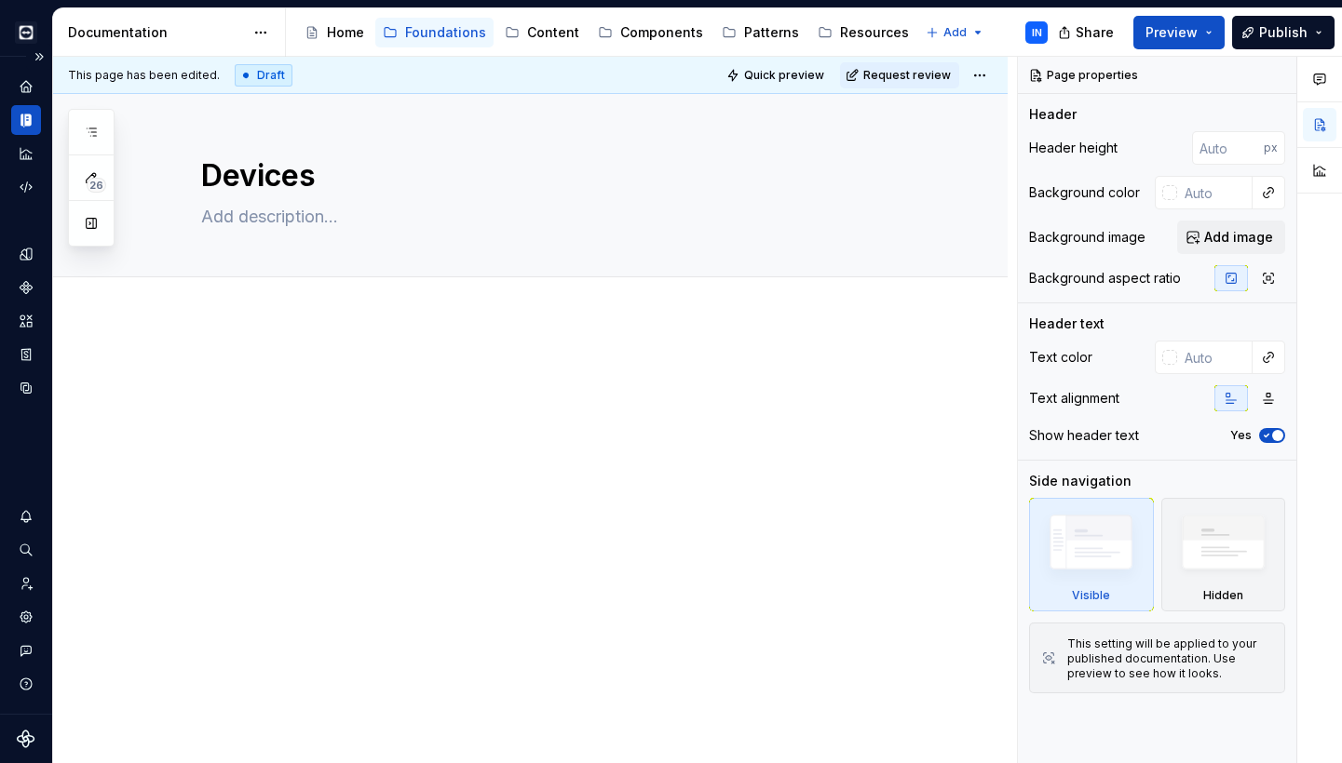
type textarea "*"
click at [234, 295] on span "Add tab" at bounding box center [246, 297] width 44 height 15
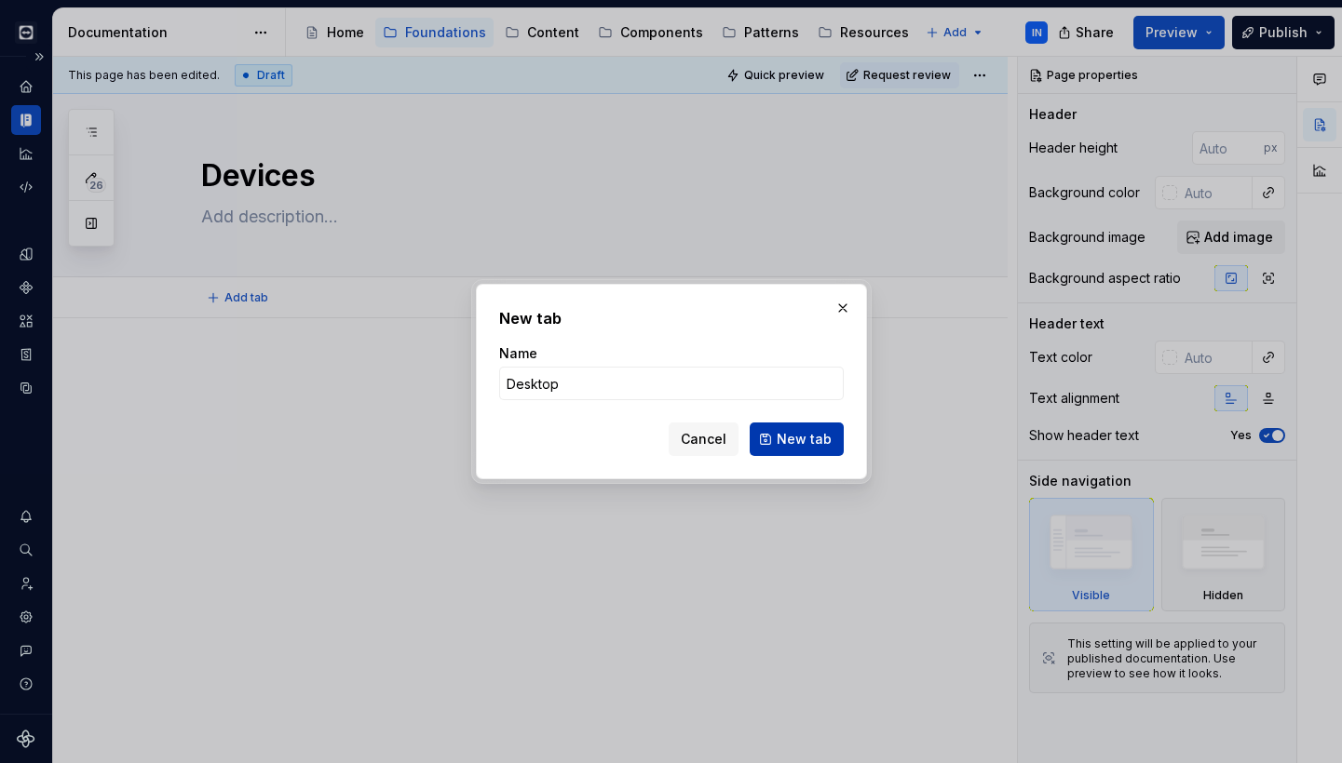
type input "Desktop"
click at [807, 446] on span "New tab" at bounding box center [803, 439] width 55 height 19
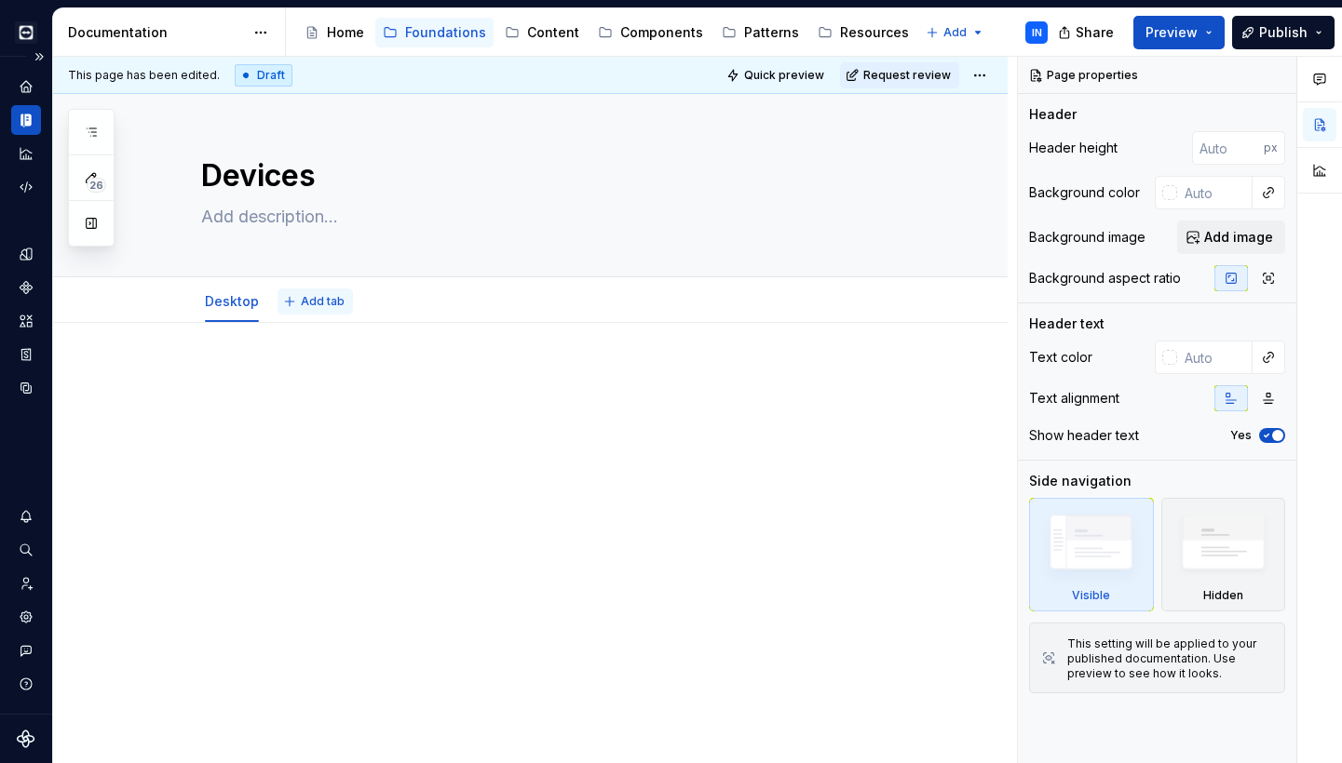
click at [316, 306] on span "Add tab" at bounding box center [323, 301] width 44 height 15
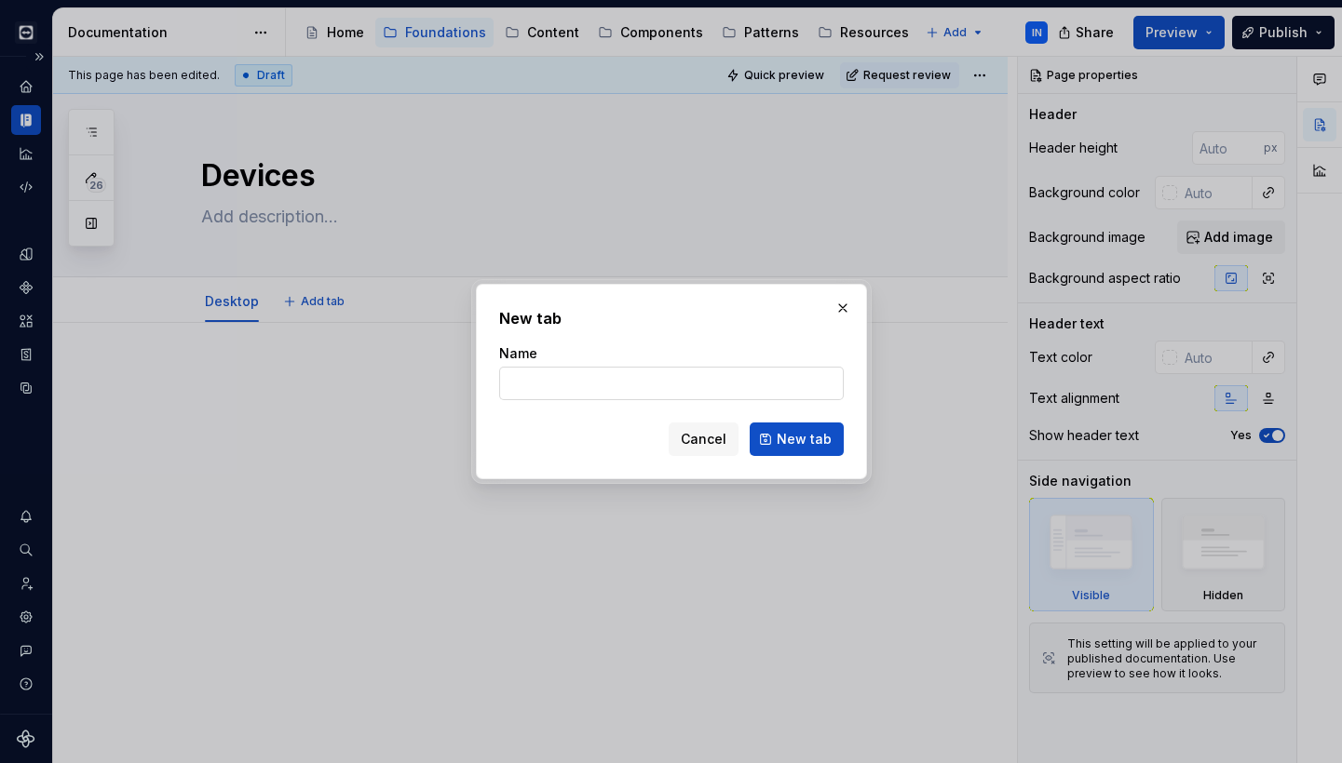
type textarea "*"
type input "Mobile"
click at [796, 438] on span "New tab" at bounding box center [803, 439] width 55 height 19
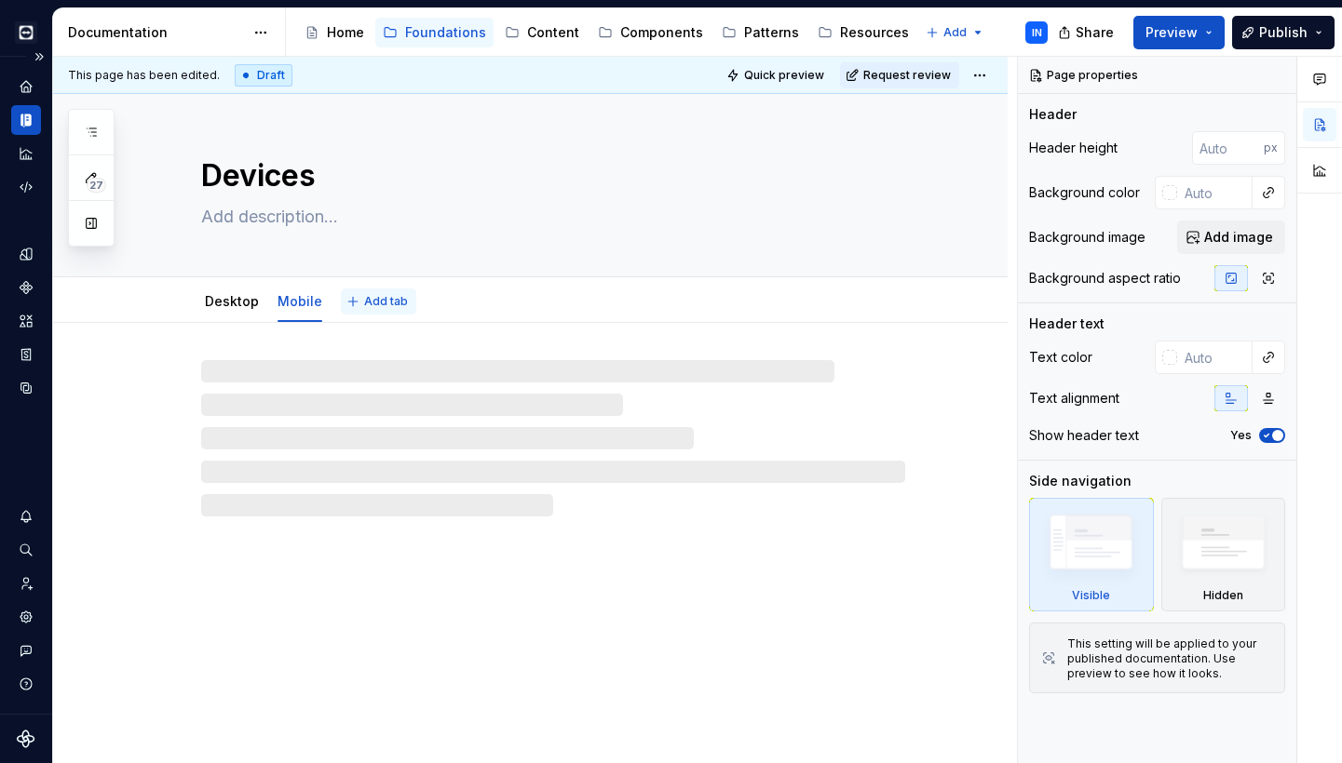
click at [360, 304] on button "Add tab" at bounding box center [378, 302] width 75 height 26
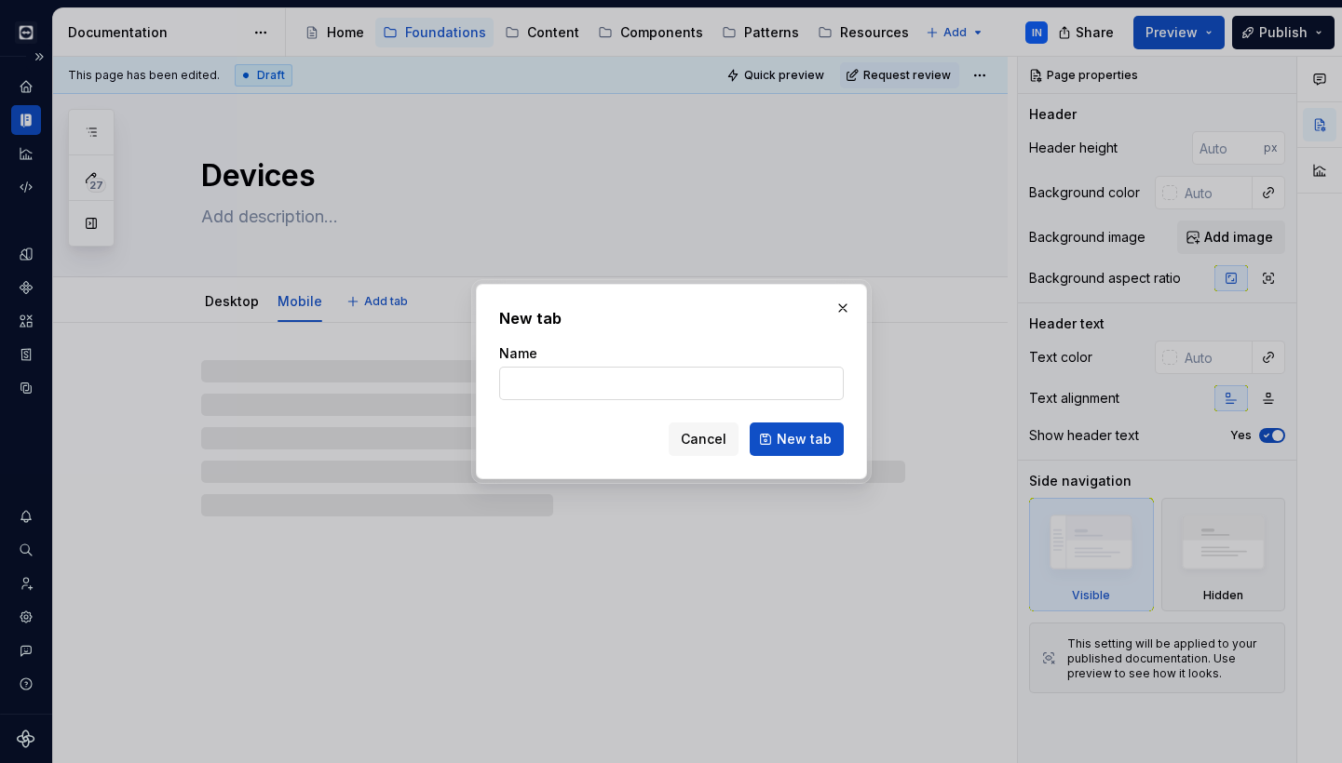
type textarea "*"
type input "S"
type textarea "*"
type input "Sm"
type textarea "*"
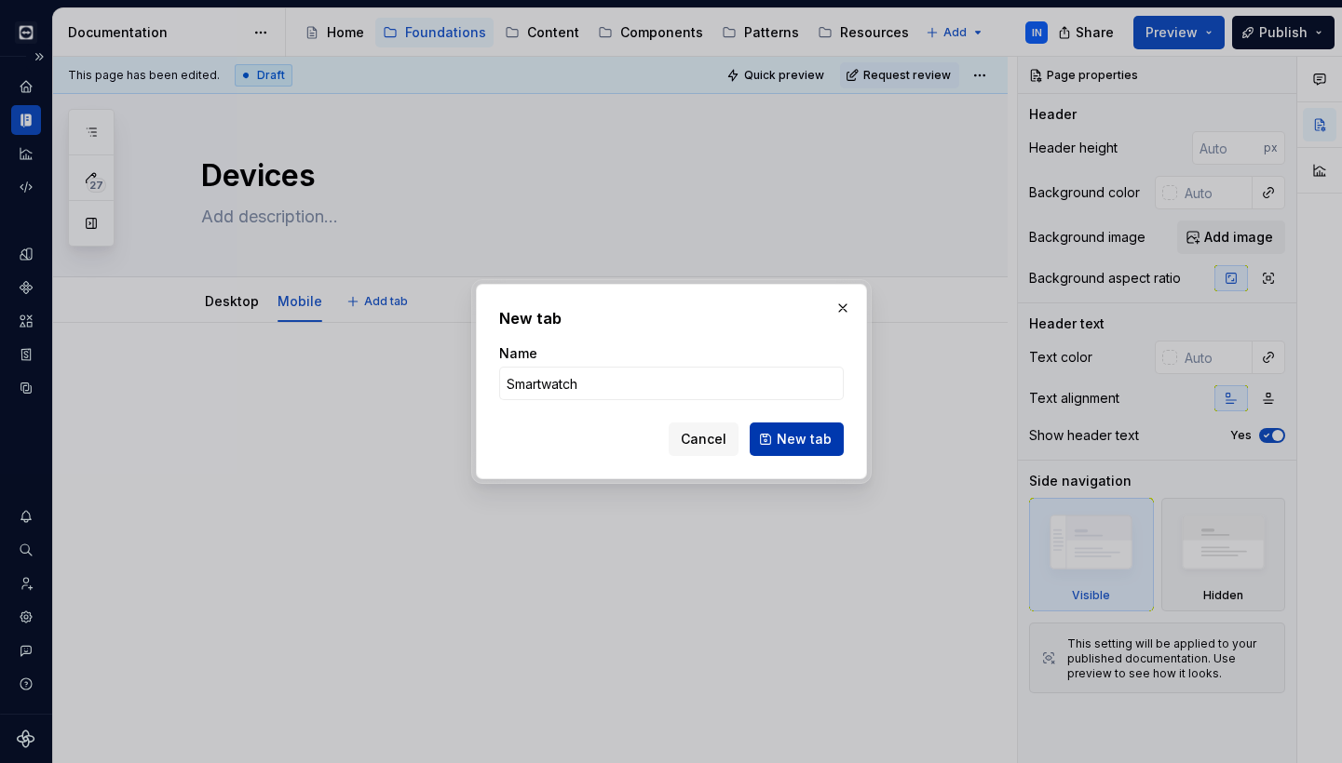
type input "Smartwatch"
click at [792, 444] on span "New tab" at bounding box center [803, 439] width 55 height 19
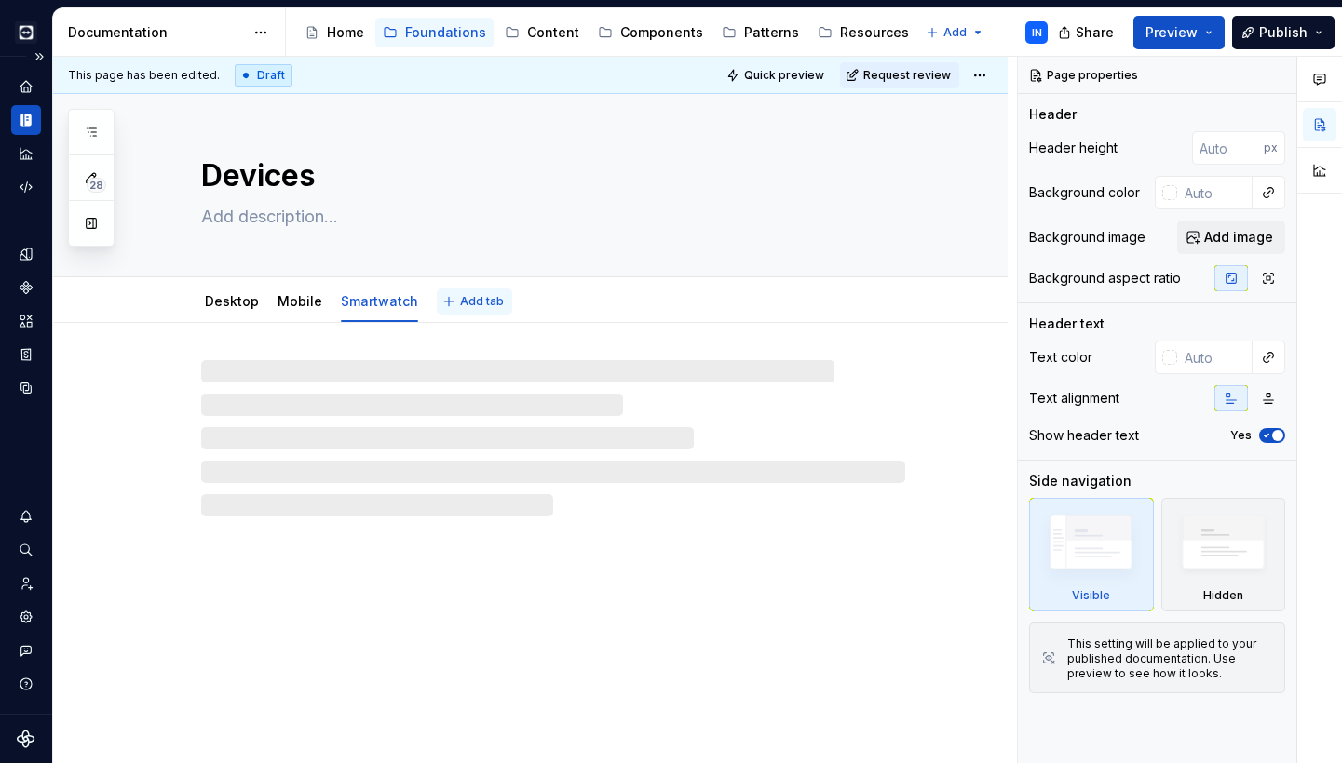
click at [450, 301] on button "Add tab" at bounding box center [474, 302] width 75 height 26
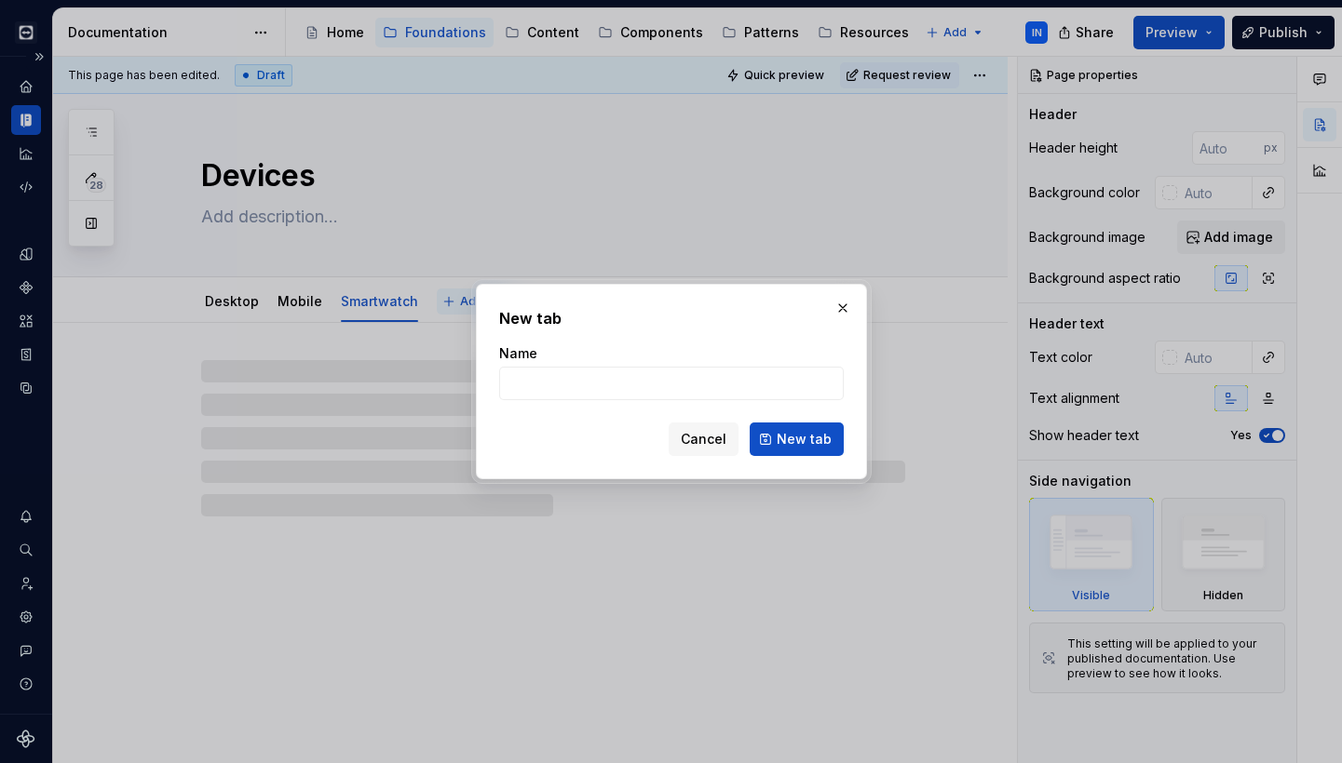
type textarea "*"
type input "Sma"
type textarea "*"
type input "Smart"
type textarea "*"
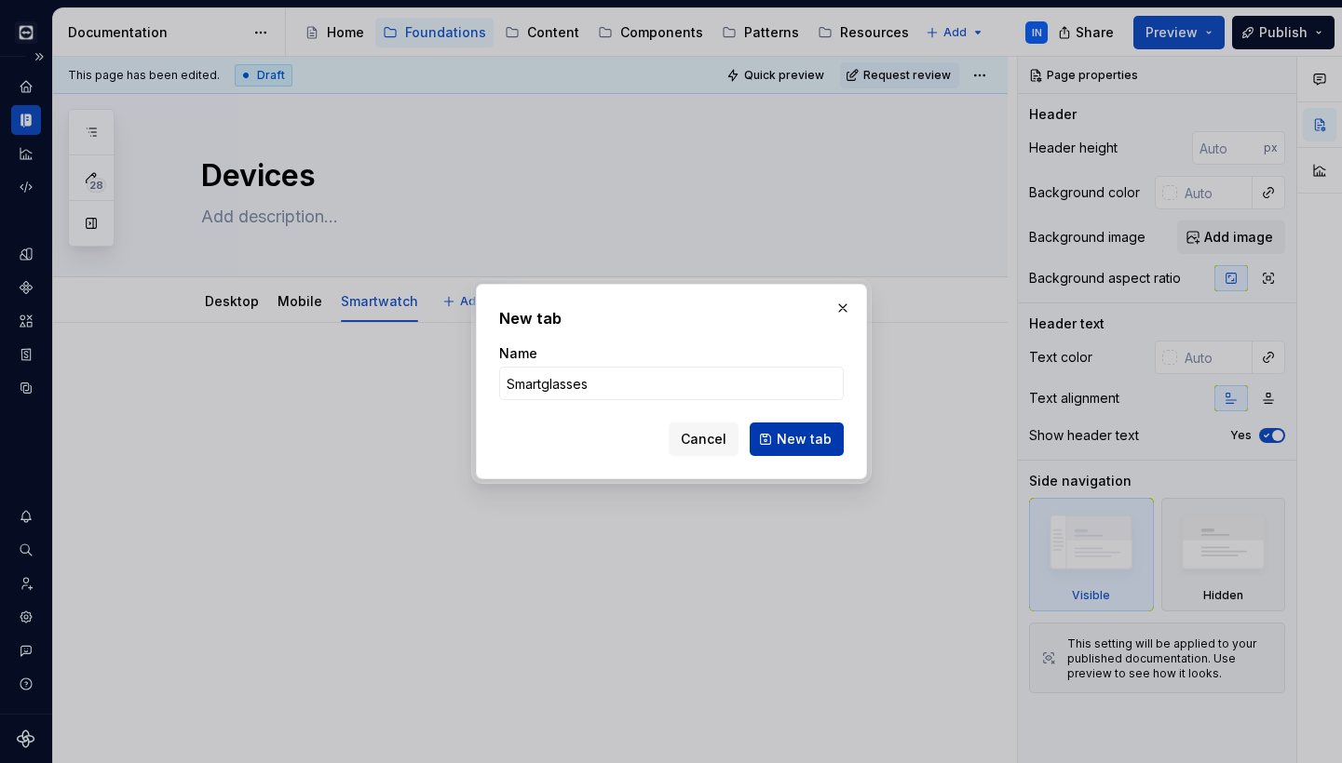
type input "Smartglasses"
click at [804, 442] on span "New tab" at bounding box center [803, 439] width 55 height 19
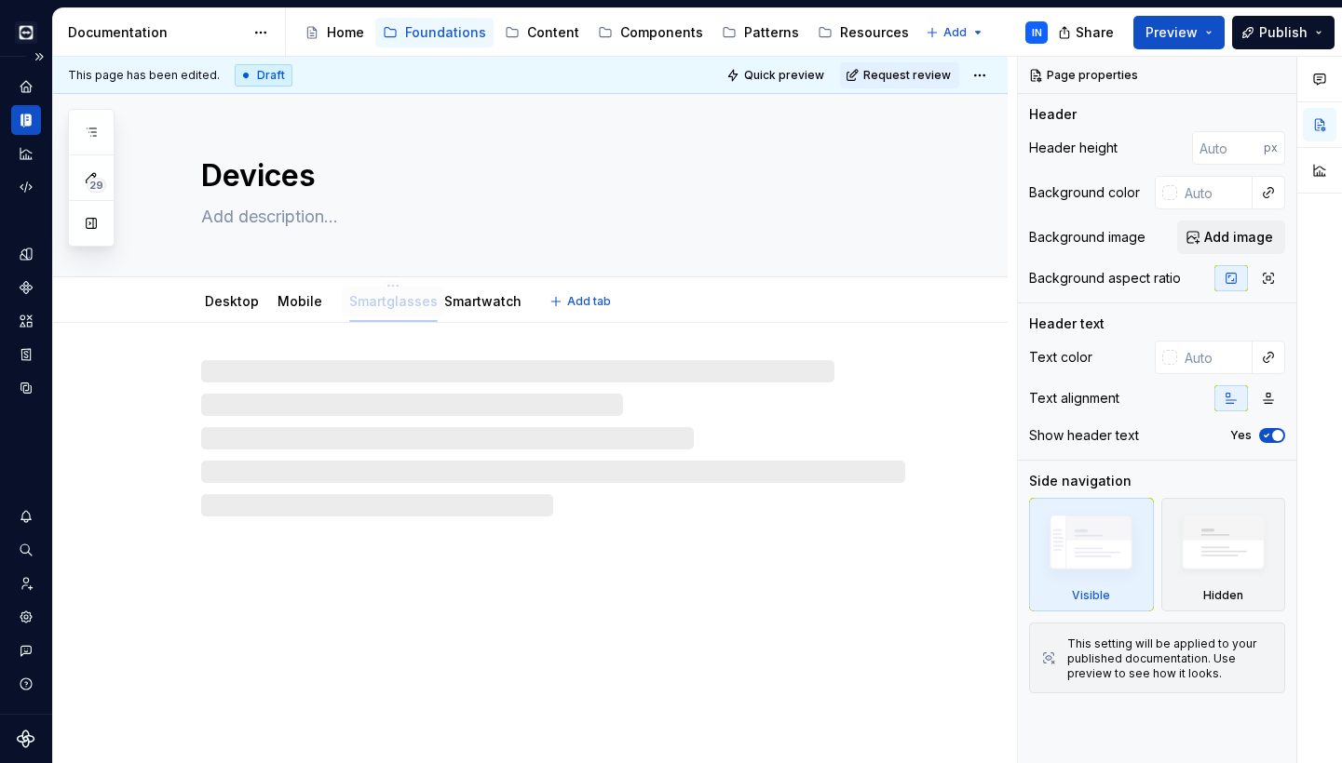
drag, startPoint x: 466, startPoint y: 294, endPoint x: 379, endPoint y: 293, distance: 87.5
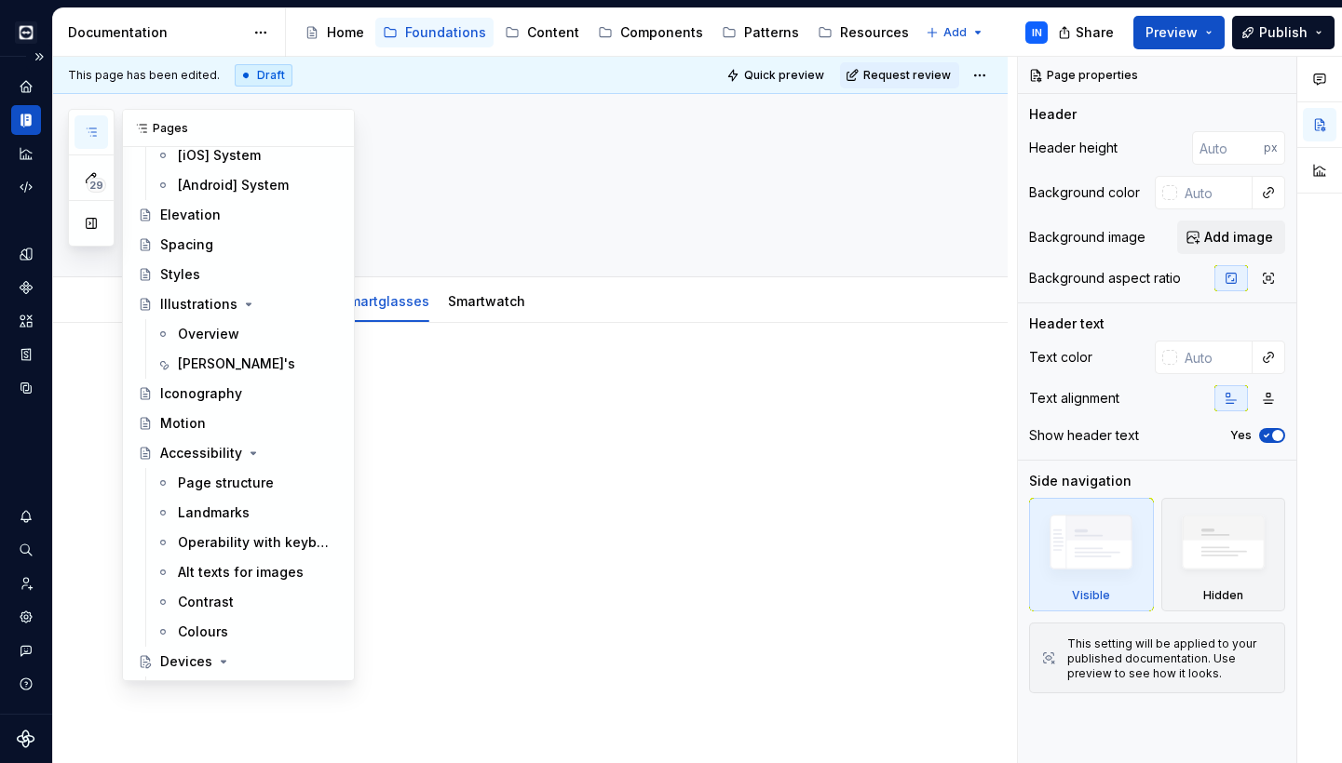
click at [88, 128] on icon "button" at bounding box center [91, 132] width 15 height 15
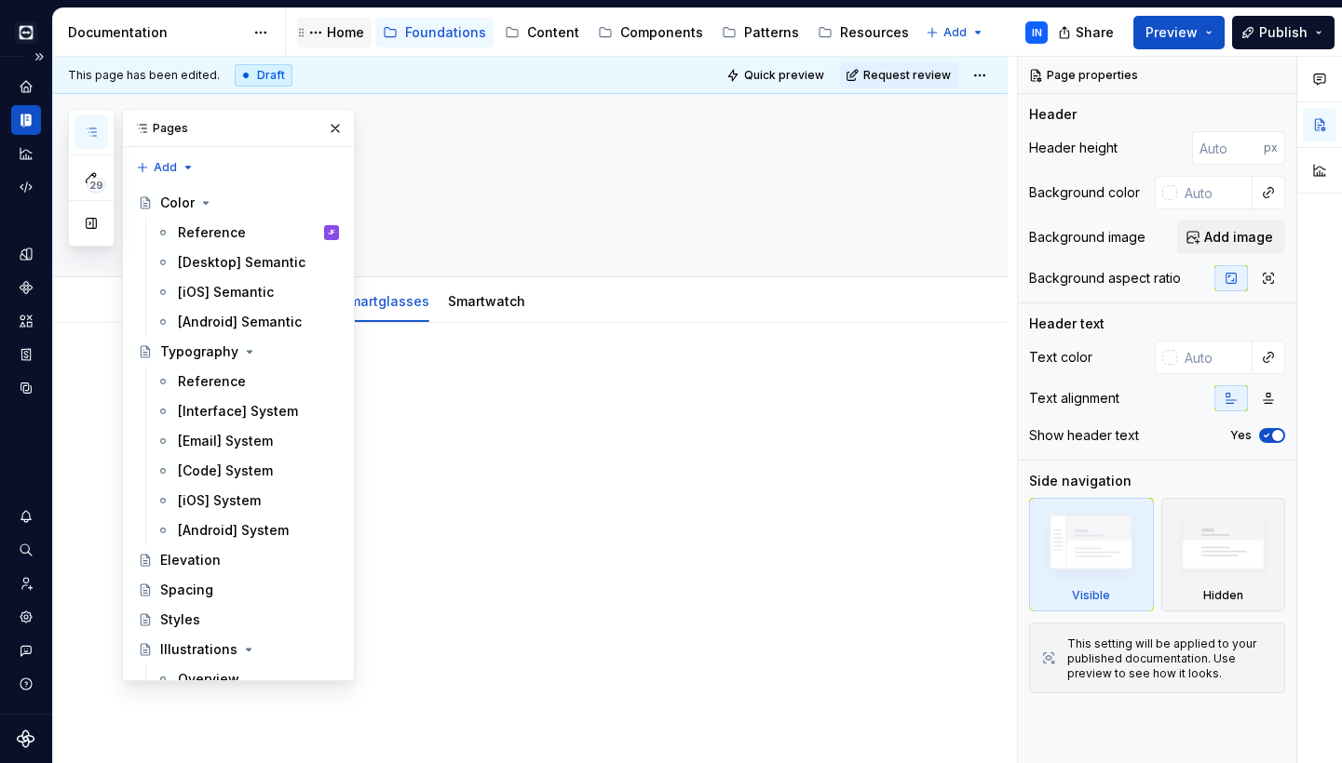
click at [335, 29] on div "Home" at bounding box center [345, 32] width 37 height 19
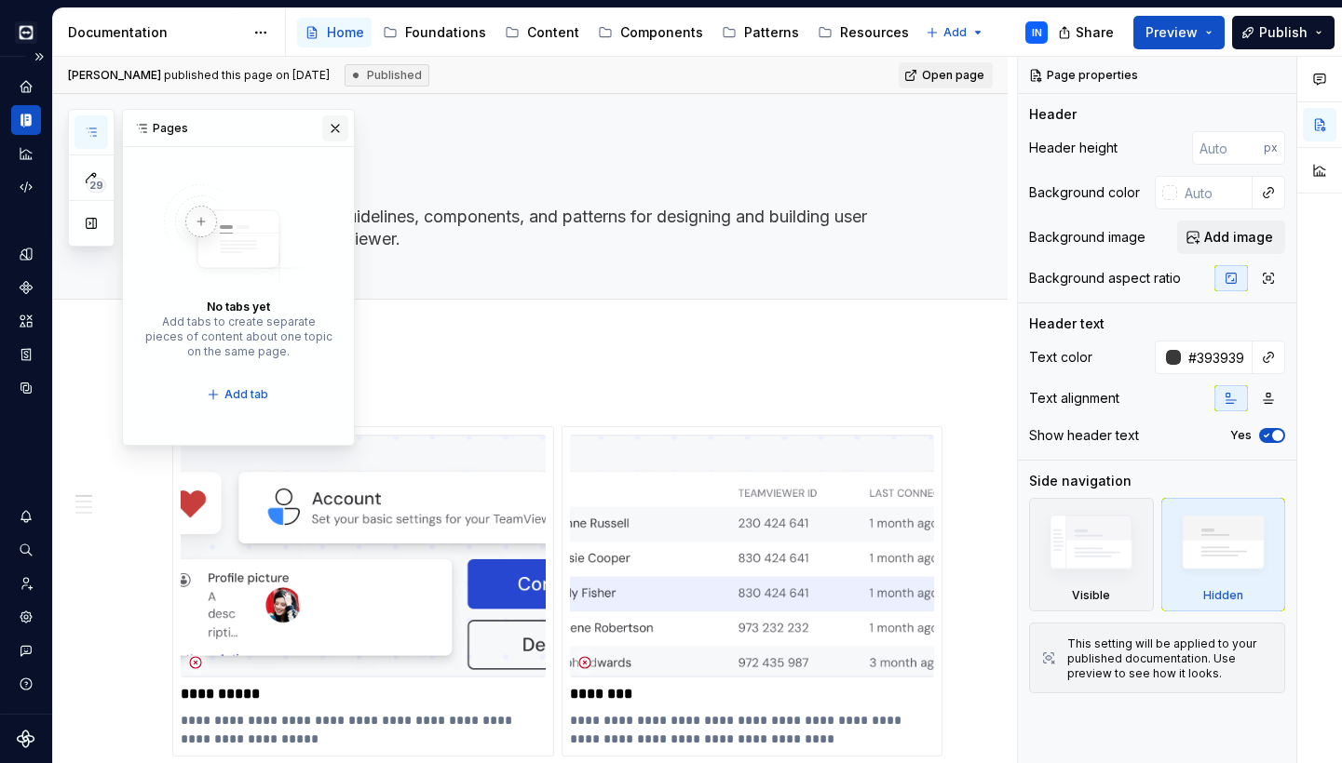
click at [333, 128] on button "button" at bounding box center [335, 128] width 26 height 26
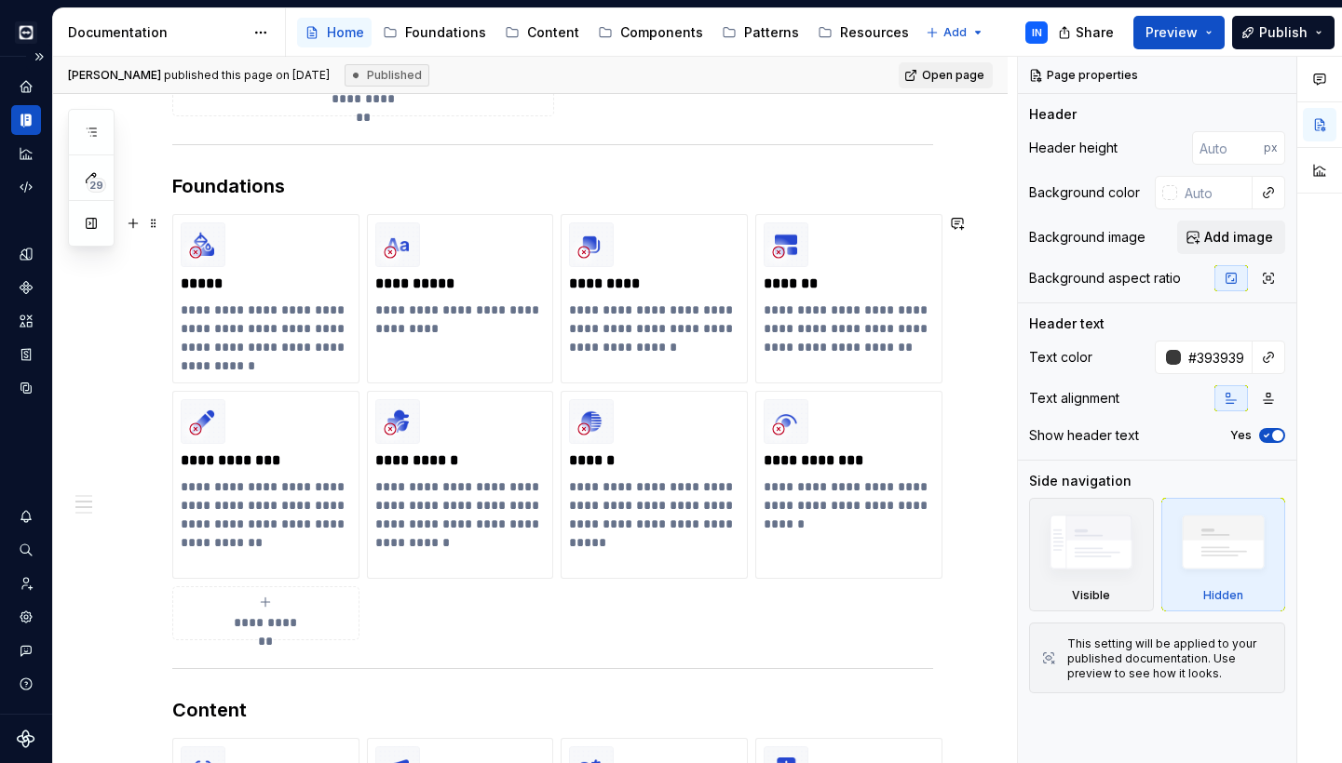
scroll to position [710, 0]
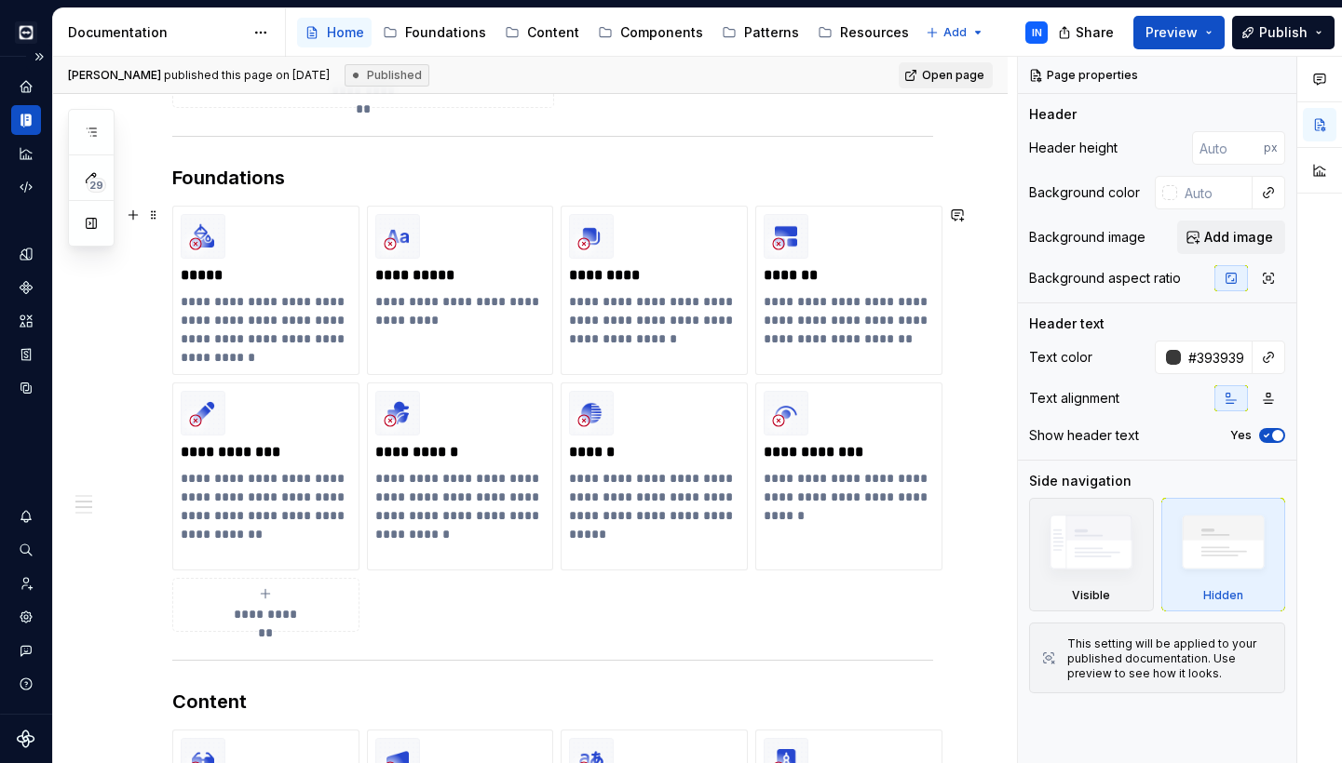
click at [270, 601] on icon "submit" at bounding box center [265, 594] width 15 height 15
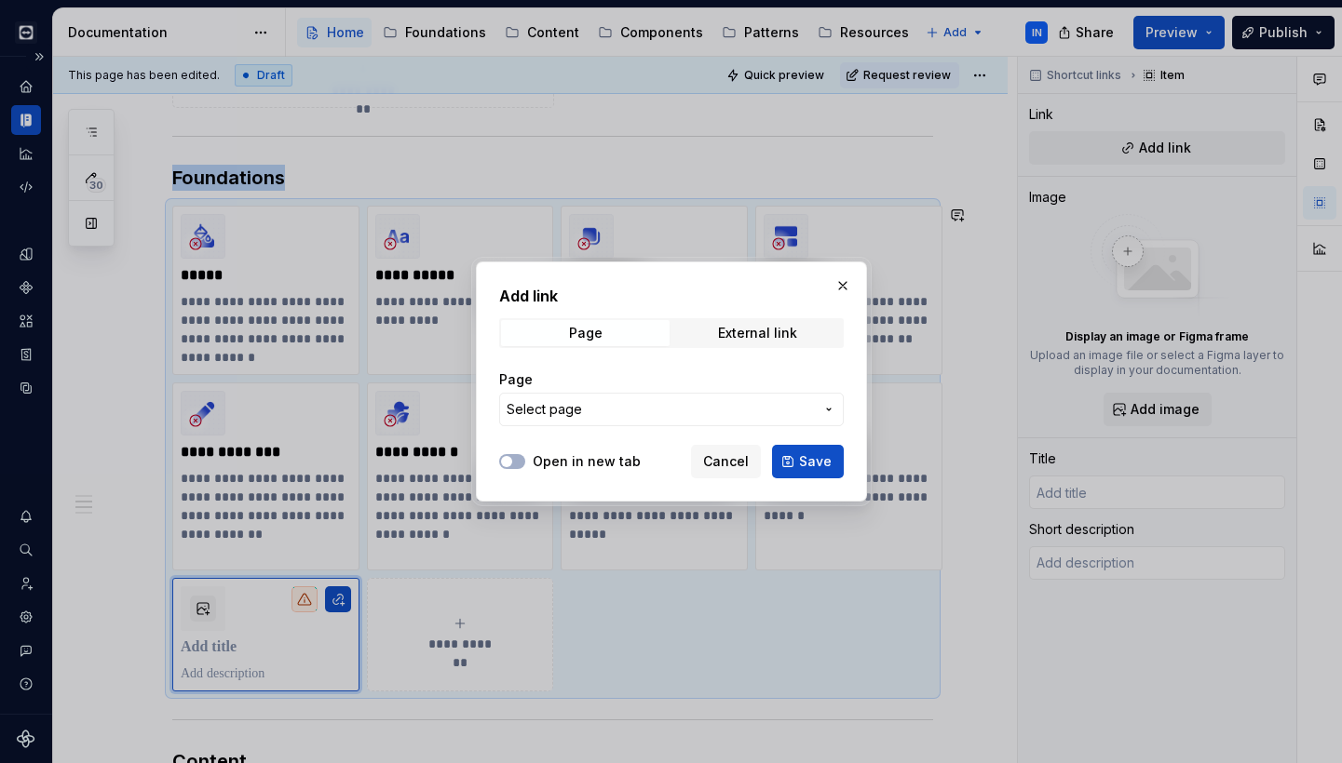
click at [608, 411] on span "Select page" at bounding box center [659, 409] width 307 height 19
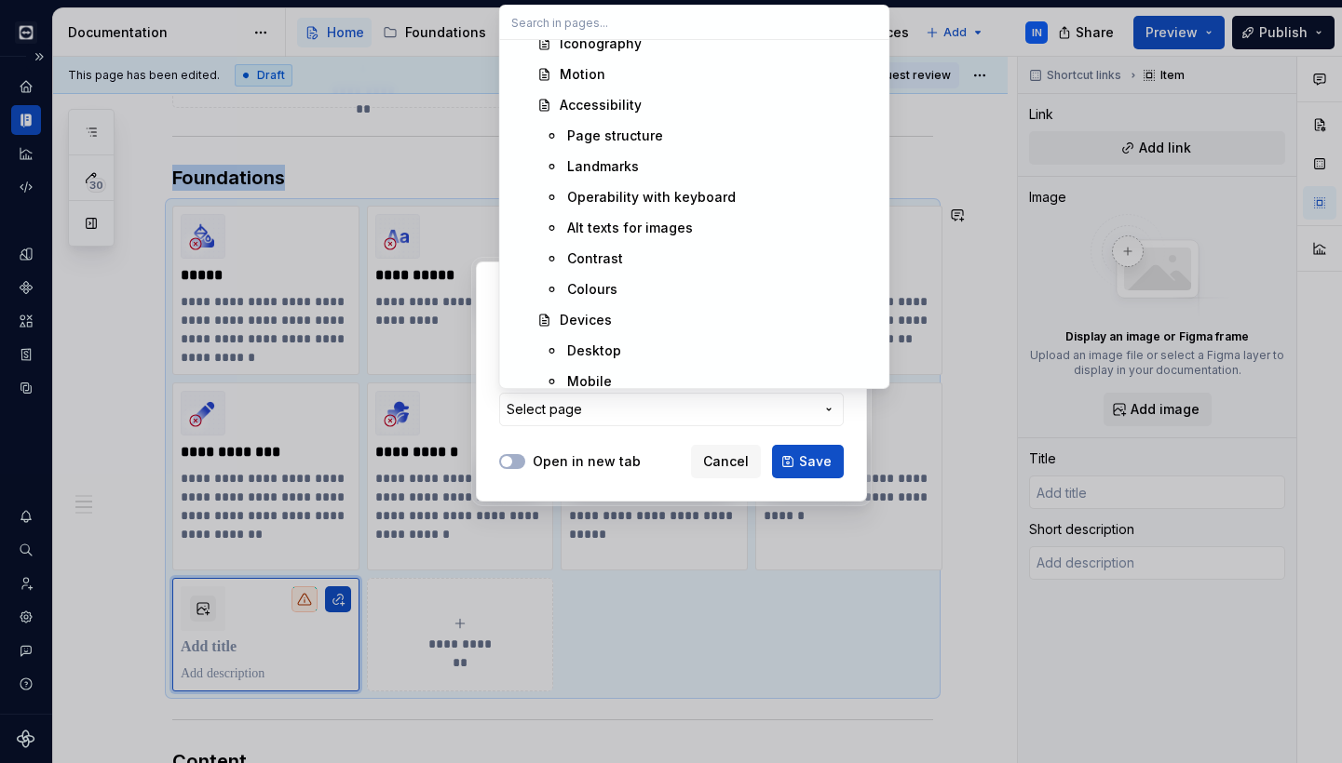
scroll to position [669, 0]
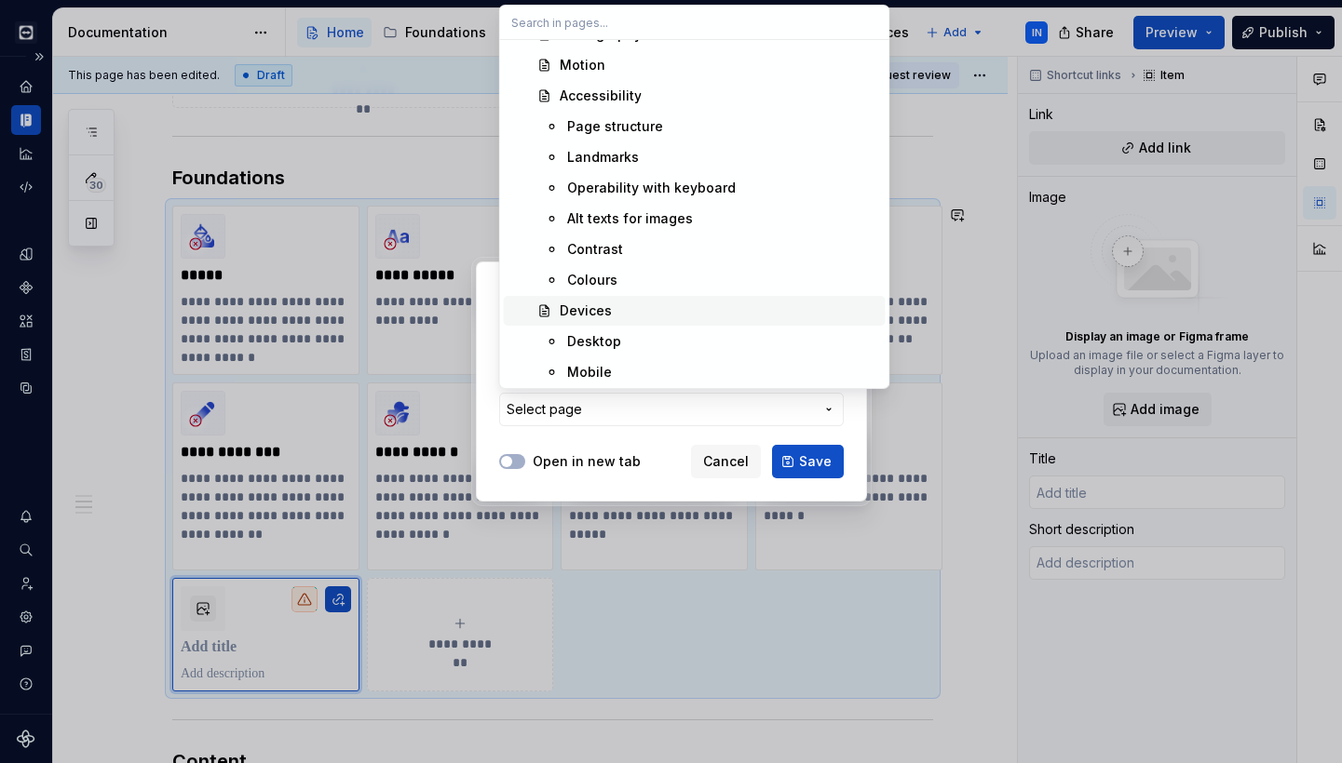
click at [579, 310] on div "Devices" at bounding box center [586, 311] width 52 height 19
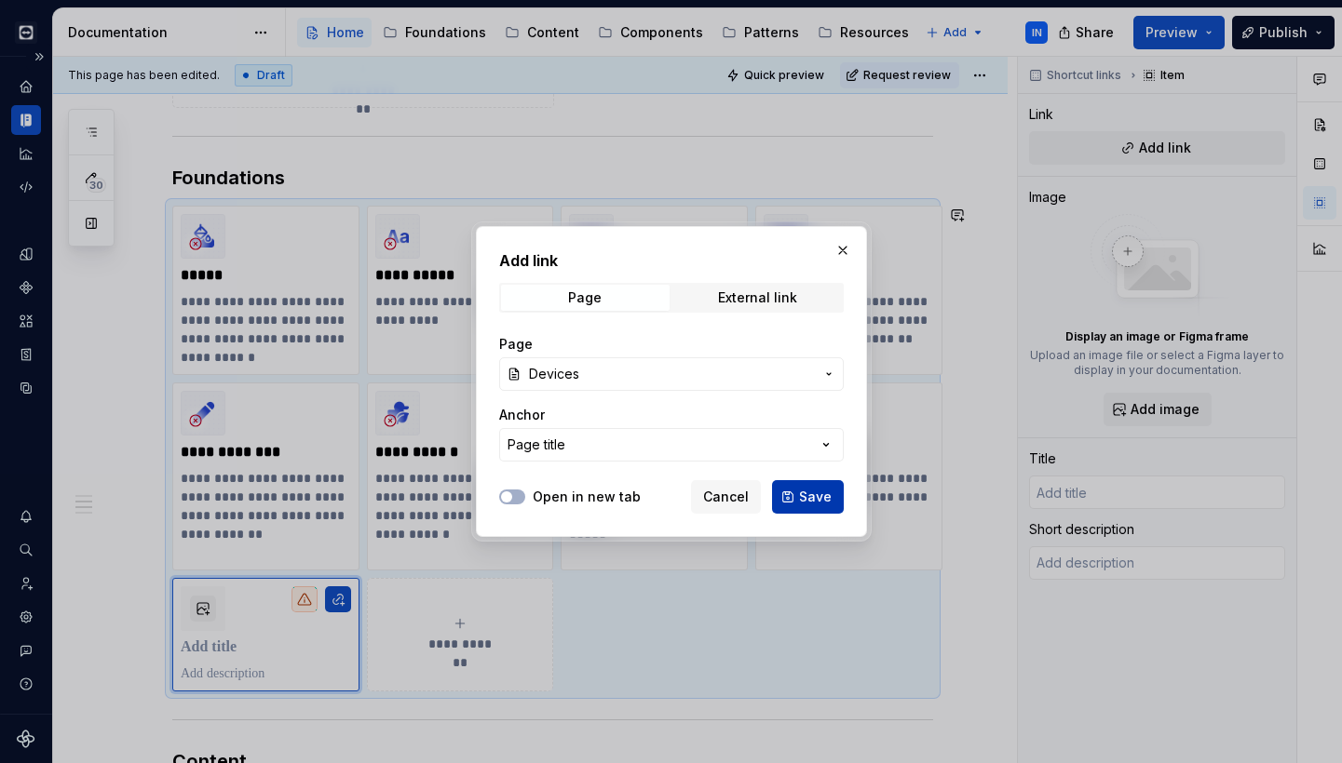
click at [806, 493] on span "Save" at bounding box center [815, 497] width 33 height 19
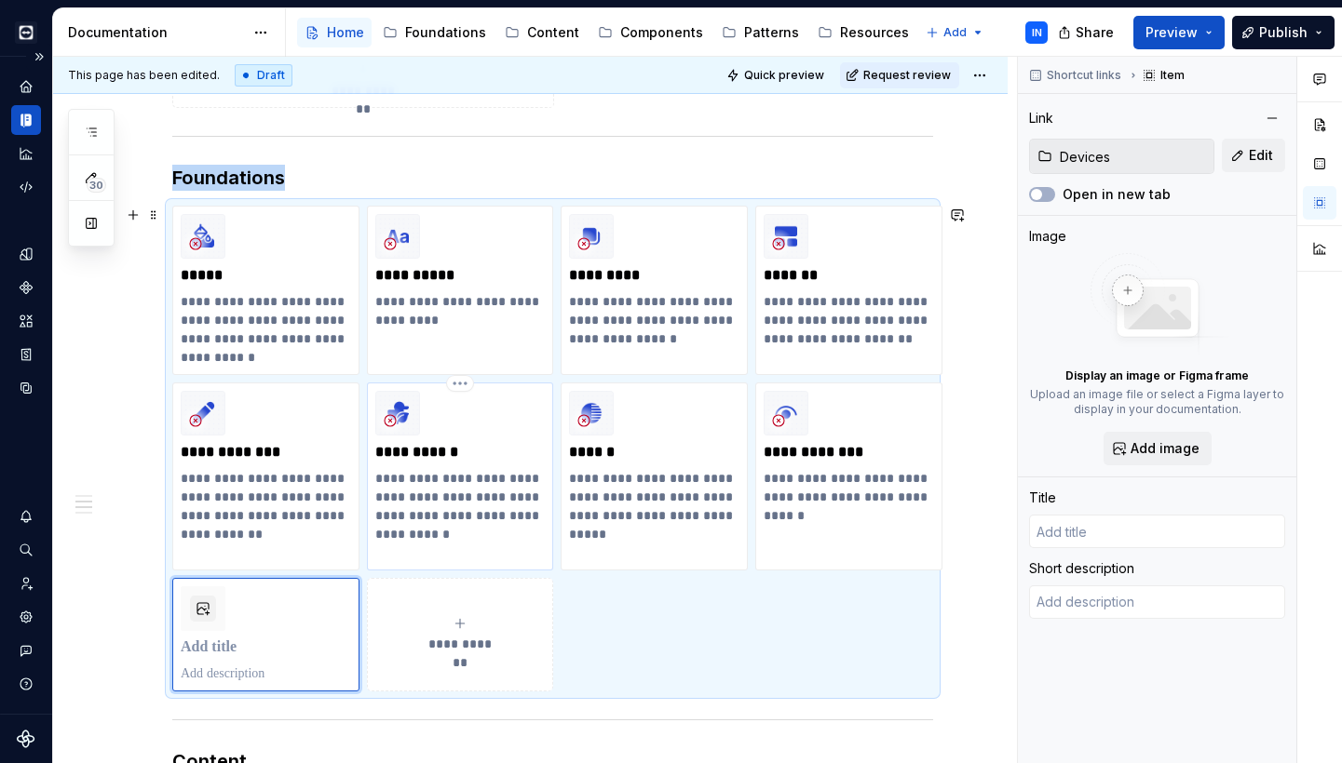
click at [455, 494] on p "**********" at bounding box center [460, 515] width 170 height 93
type textarea "*"
type input "Foundations / Iconography"
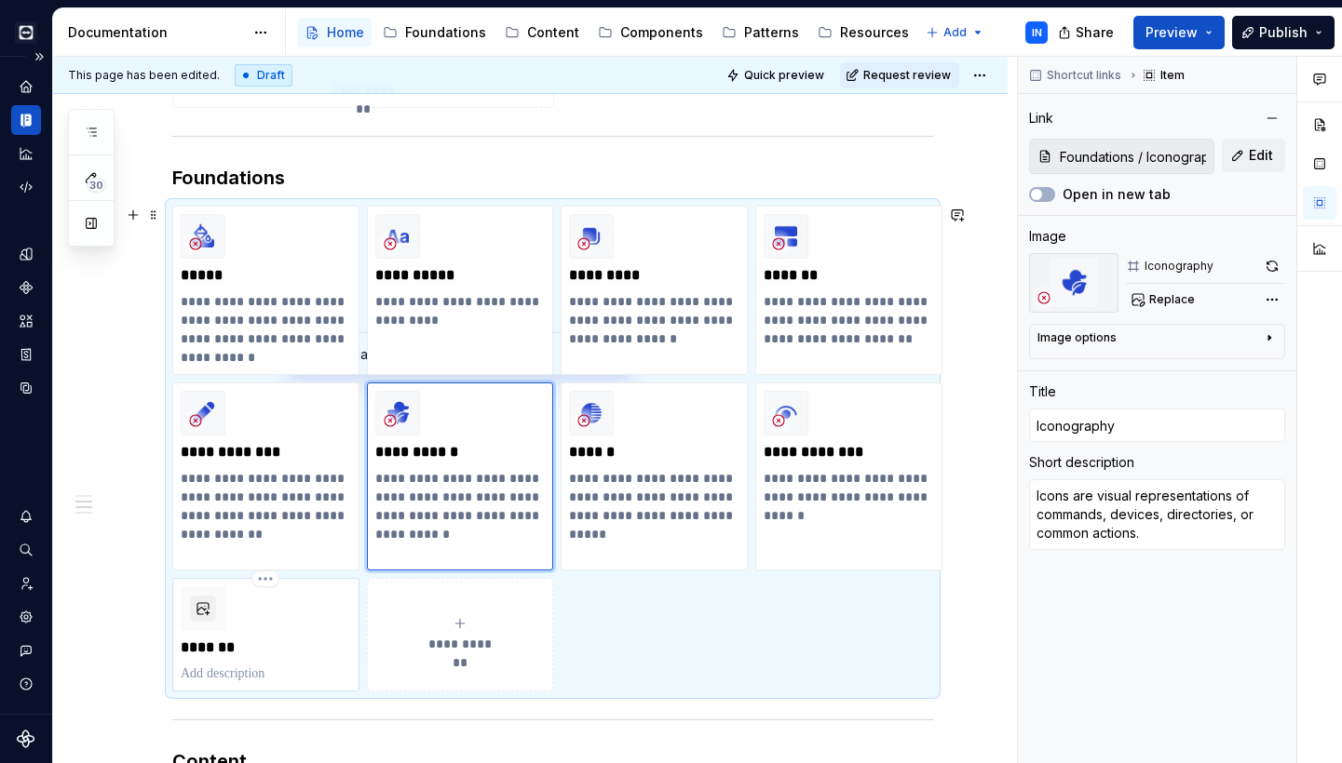
type textarea "*"
type input "Devices"
click at [268, 625] on div "*******" at bounding box center [266, 635] width 170 height 97
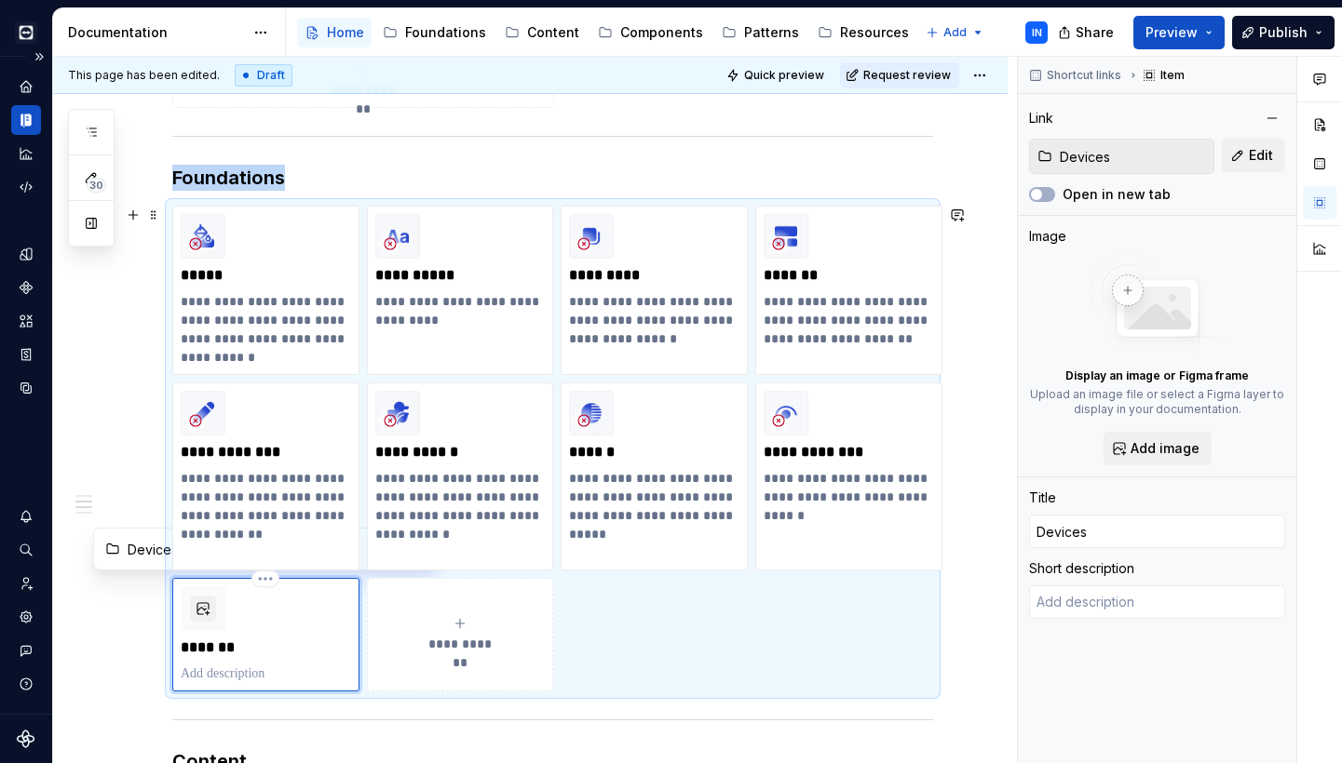
click at [252, 671] on p at bounding box center [266, 674] width 170 height 19
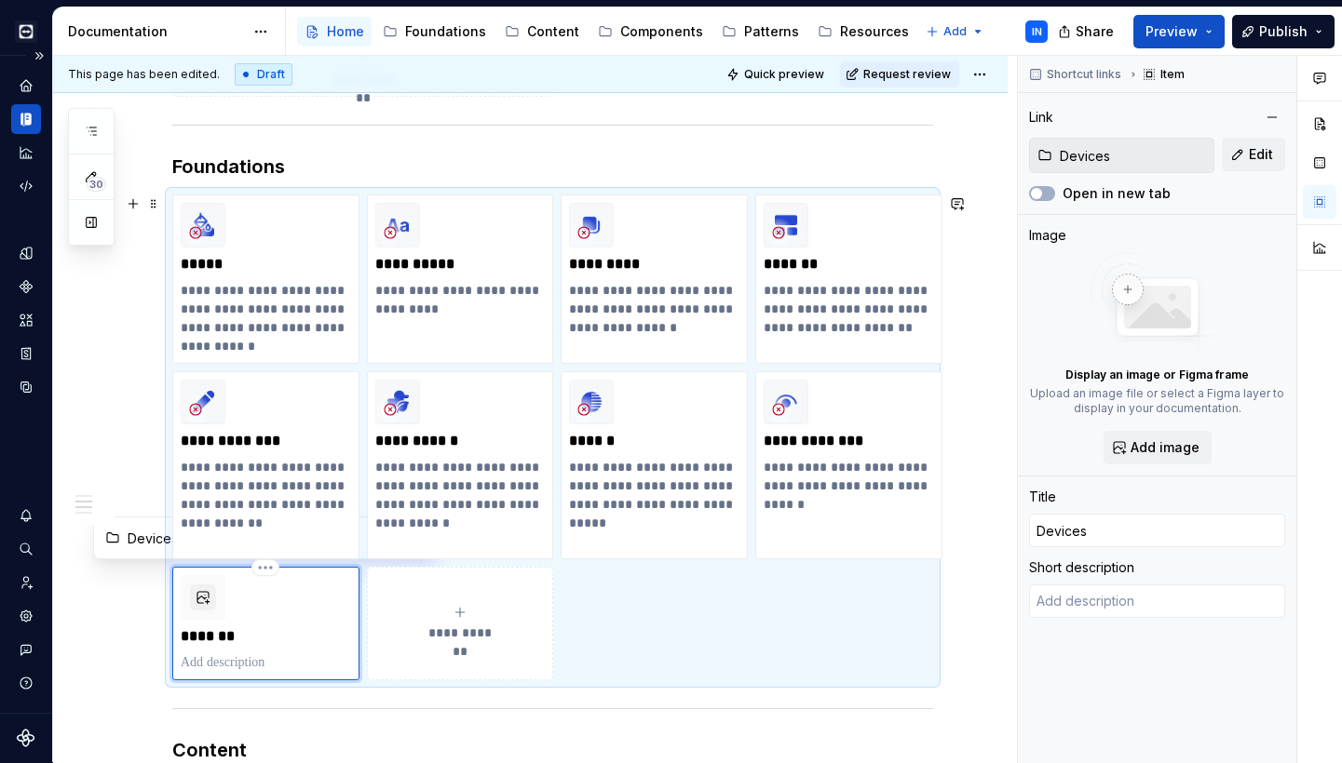
type textarea "*"
type textarea "The Devices section defines the key specifications, constraints, and interactio…"
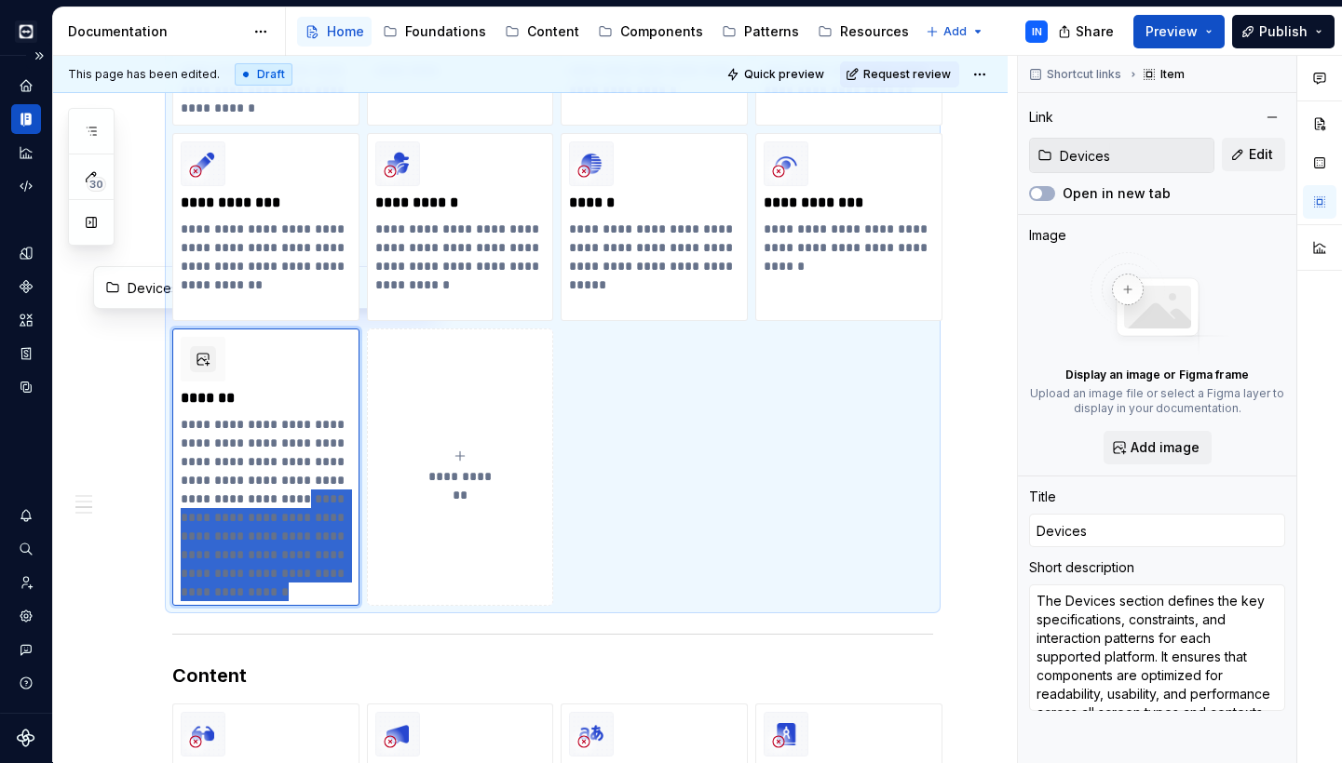
scroll to position [983, 0]
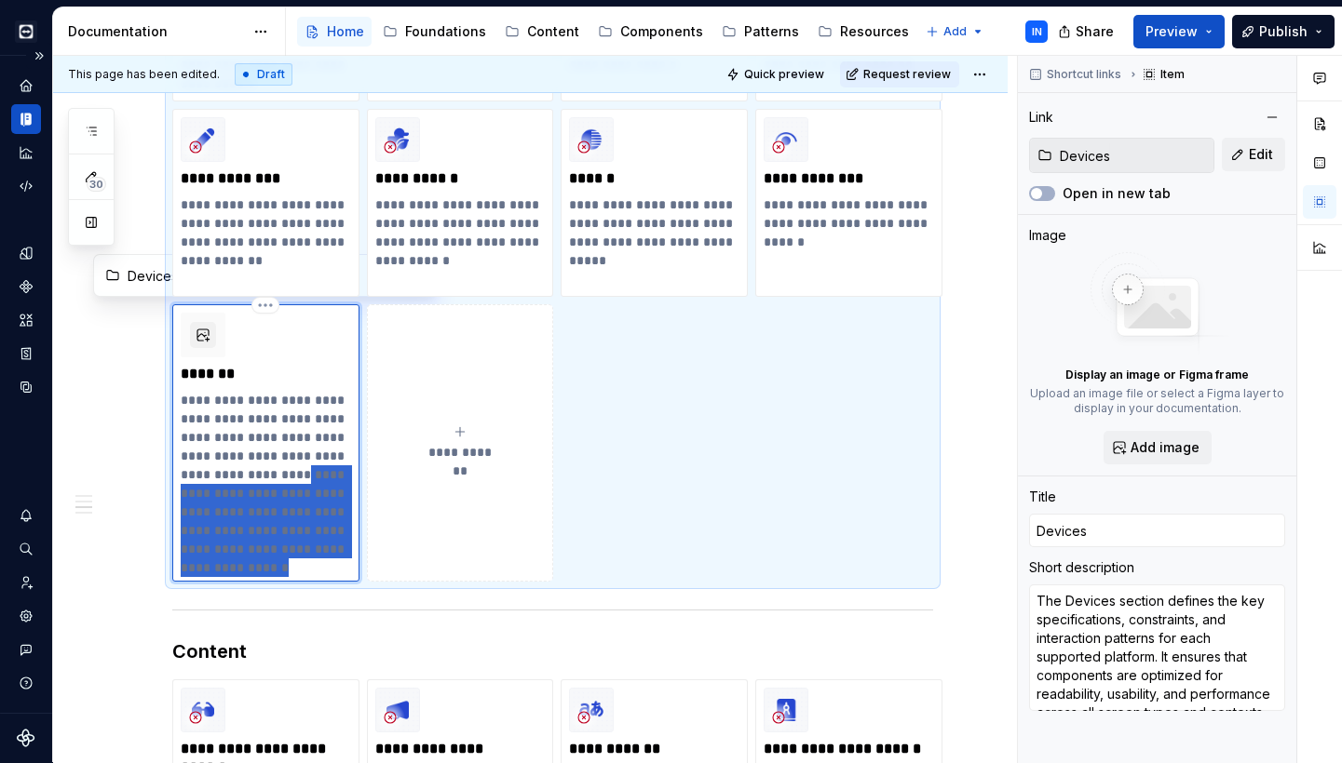
drag, startPoint x: 339, startPoint y: 567, endPoint x: 356, endPoint y: 578, distance: 20.1
click at [356, 578] on div "**********" at bounding box center [265, 442] width 187 height 277
type textarea "*"
type textarea "The Devices section defines the key specifications, constraints, and interactio…"
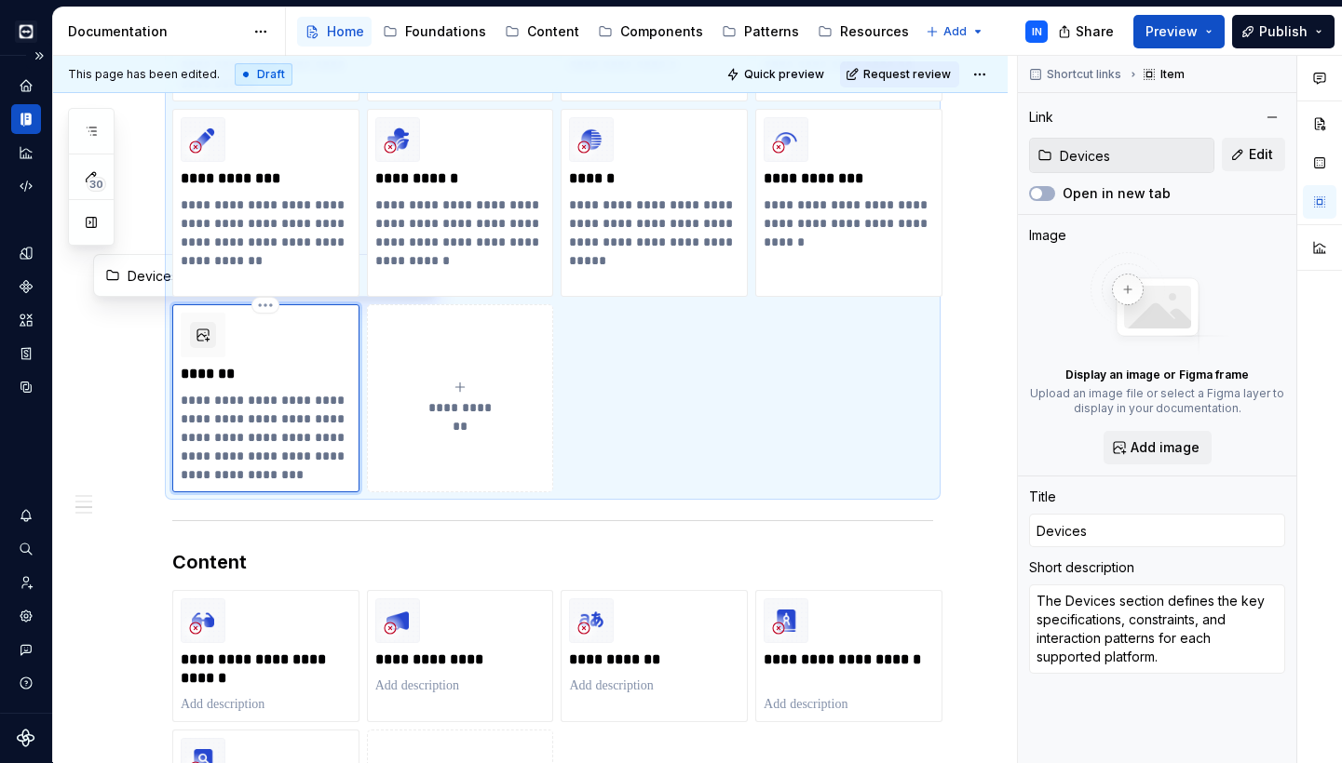
type textarea "*"
type textarea "The Devices section defines the key specifications, constraints, and interactio…"
click at [208, 336] on button "button" at bounding box center [203, 335] width 26 height 26
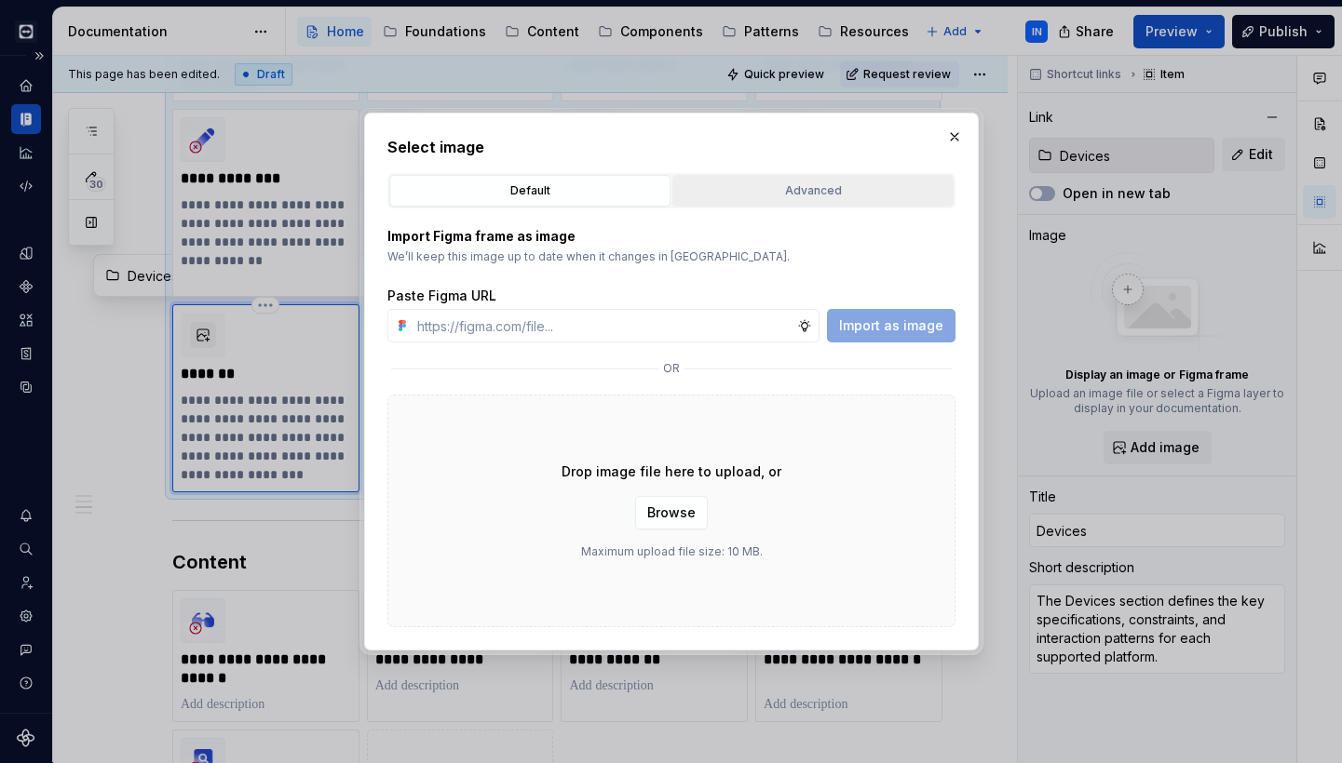
click at [816, 197] on div "Advanced" at bounding box center [813, 191] width 268 height 19
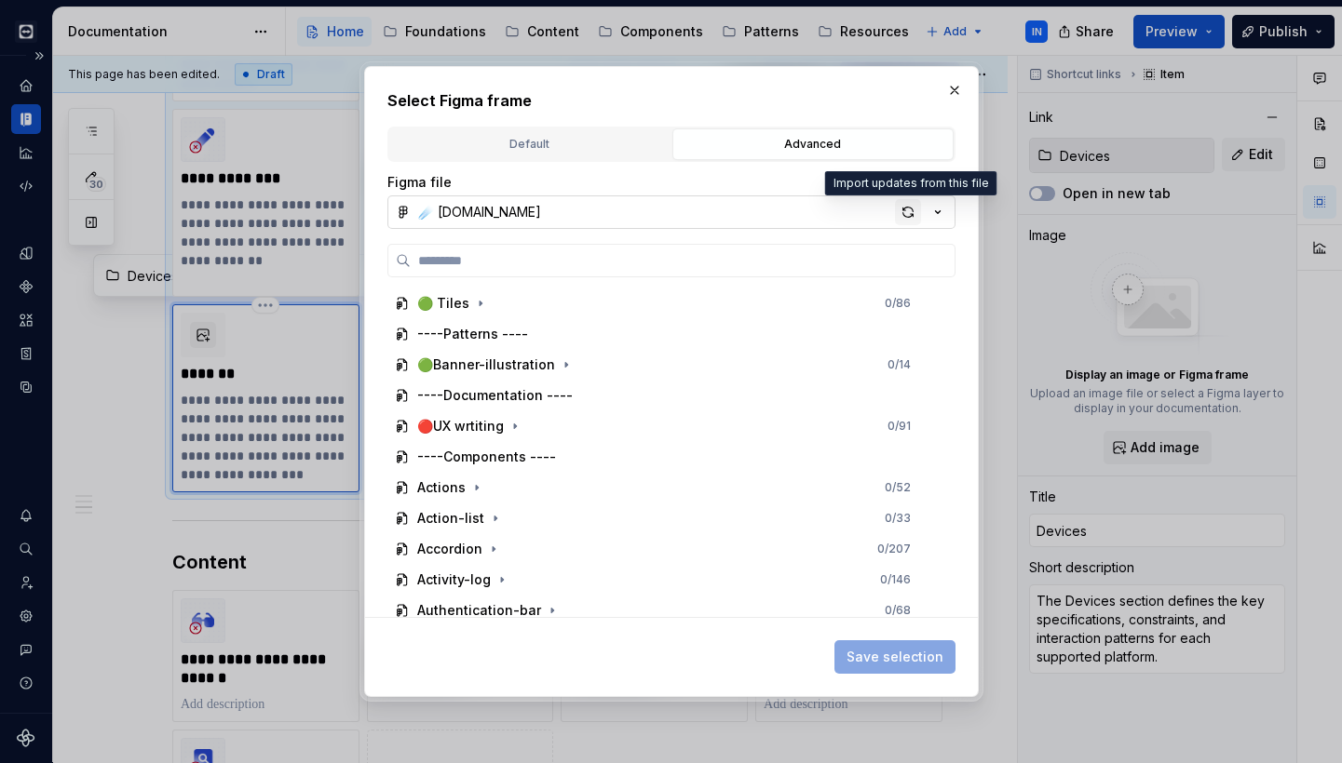
click at [902, 212] on div "button" at bounding box center [908, 212] width 26 height 26
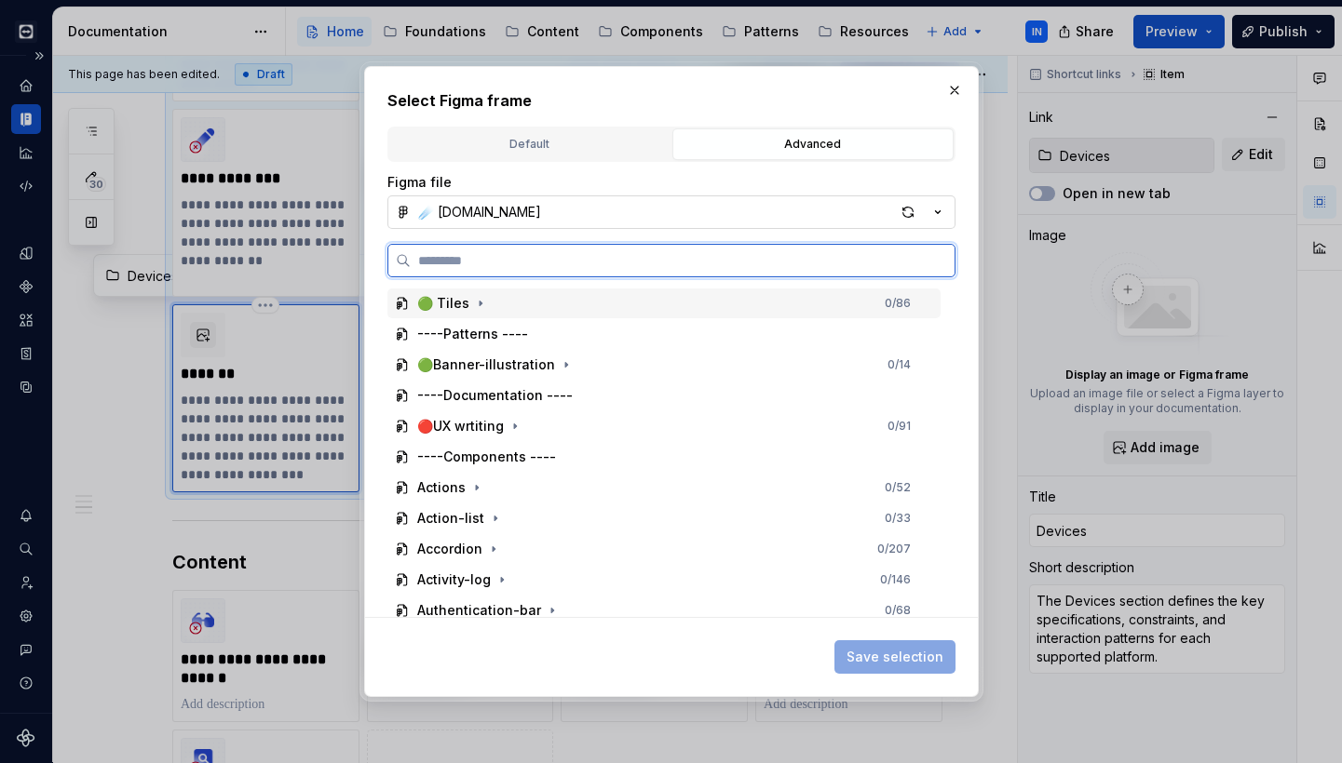
click at [536, 300] on div "🟢 Tiles 0 / 86" at bounding box center [663, 304] width 553 height 30
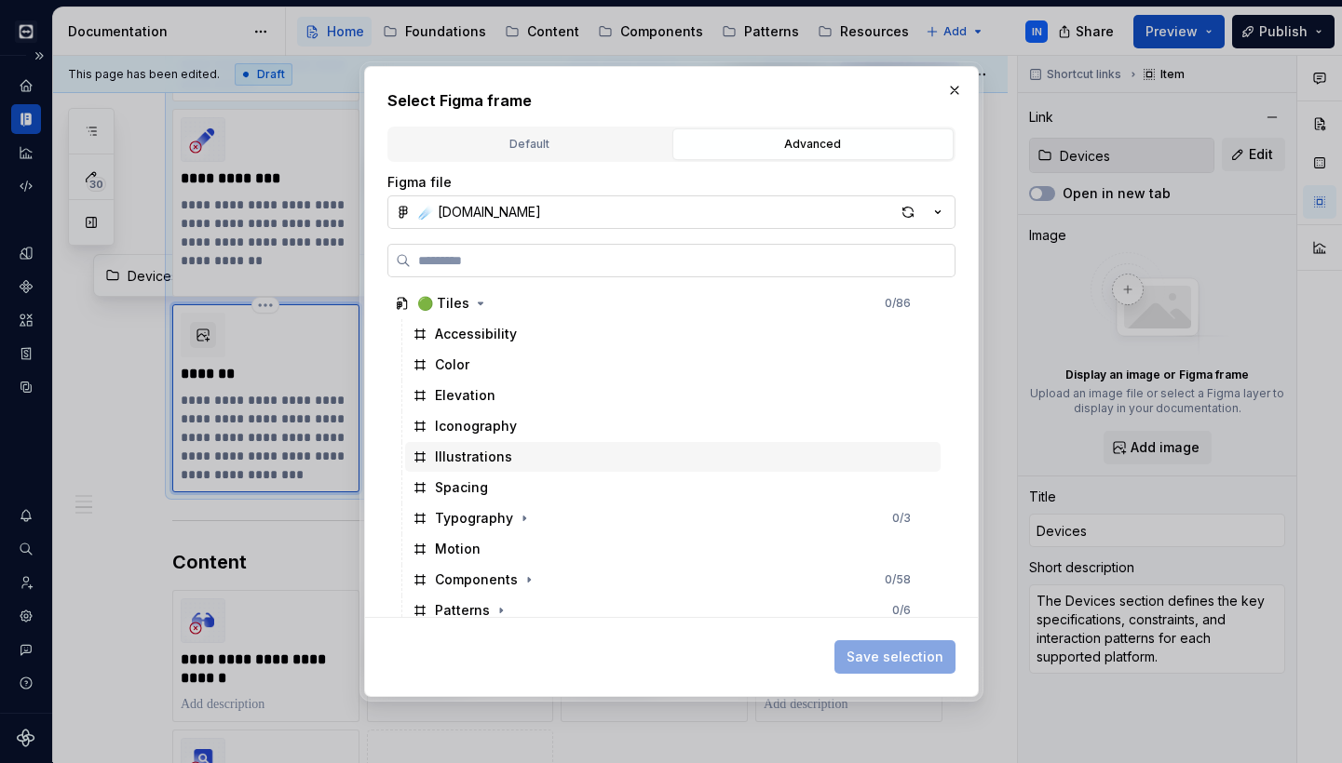
scroll to position [0, 0]
click at [905, 213] on div "button" at bounding box center [908, 212] width 26 height 26
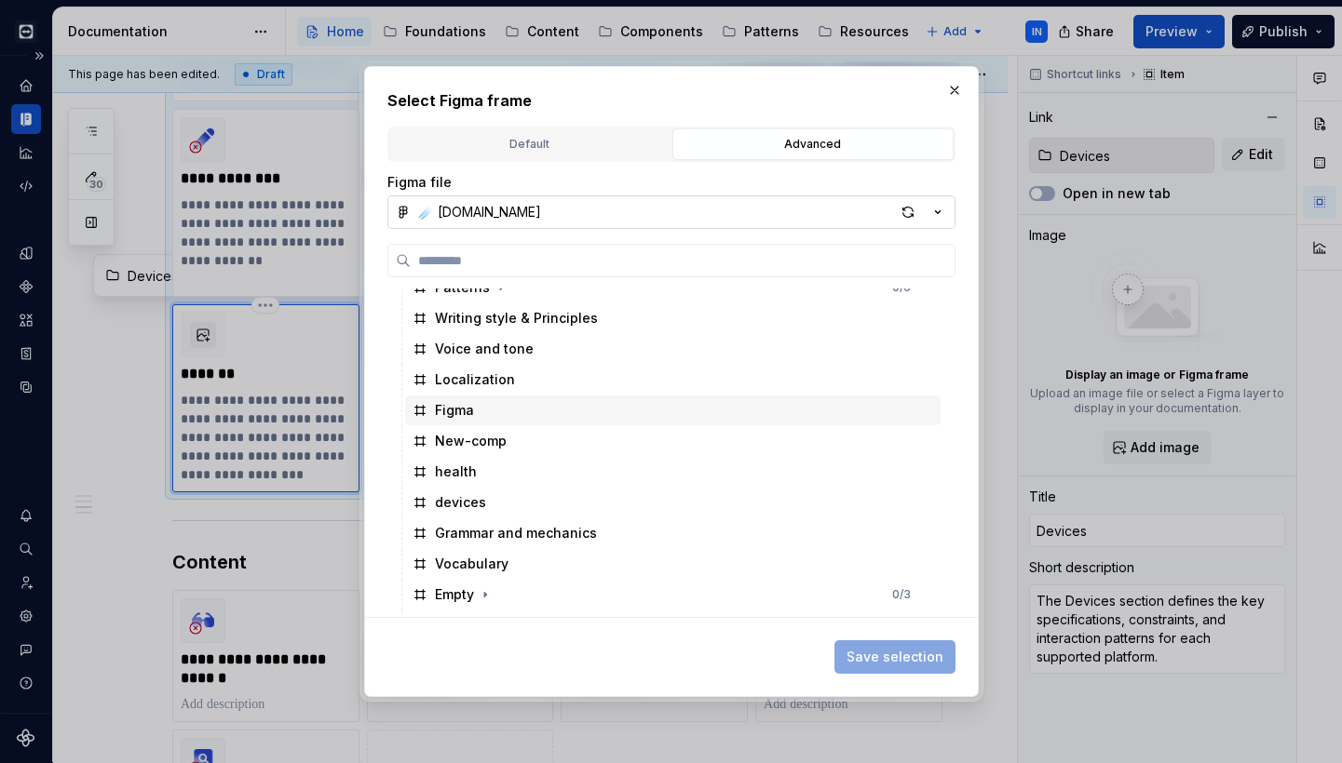
scroll to position [338, 0]
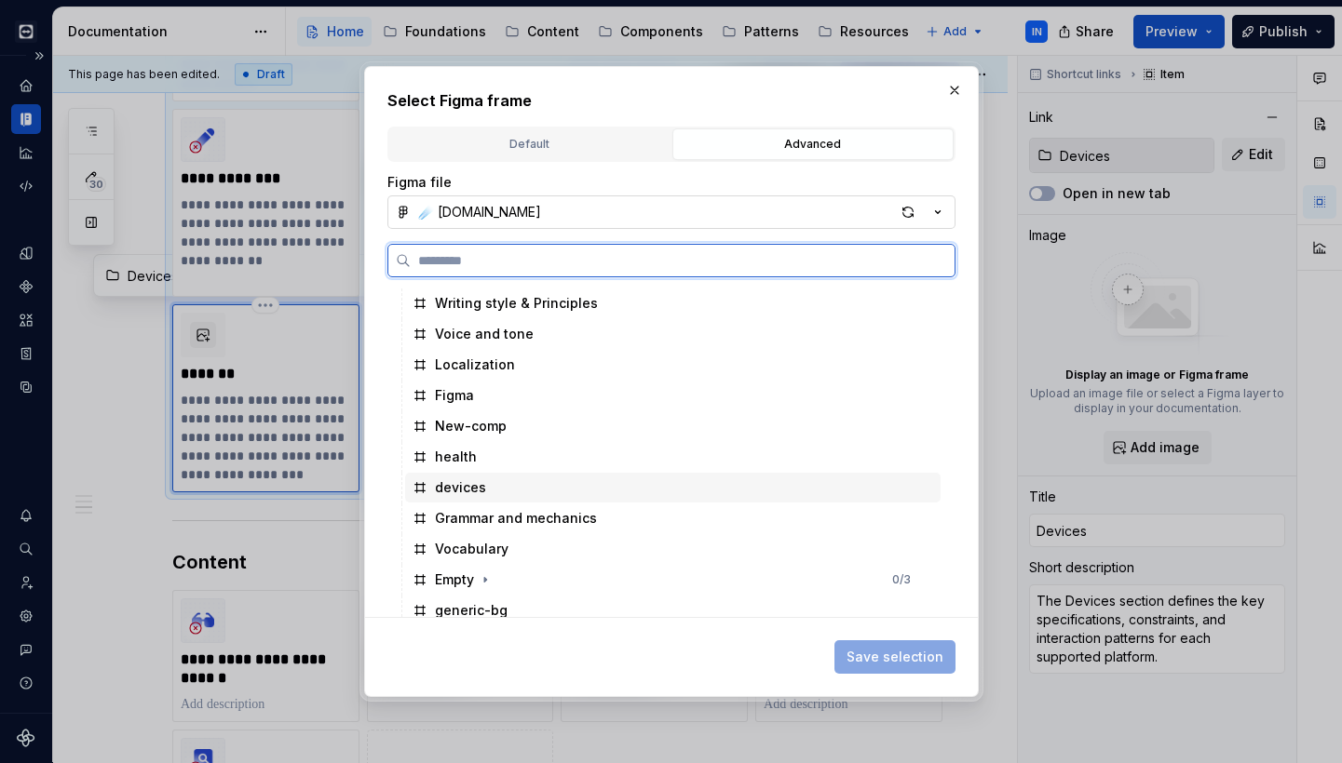
click at [550, 490] on div "devices" at bounding box center [672, 488] width 535 height 30
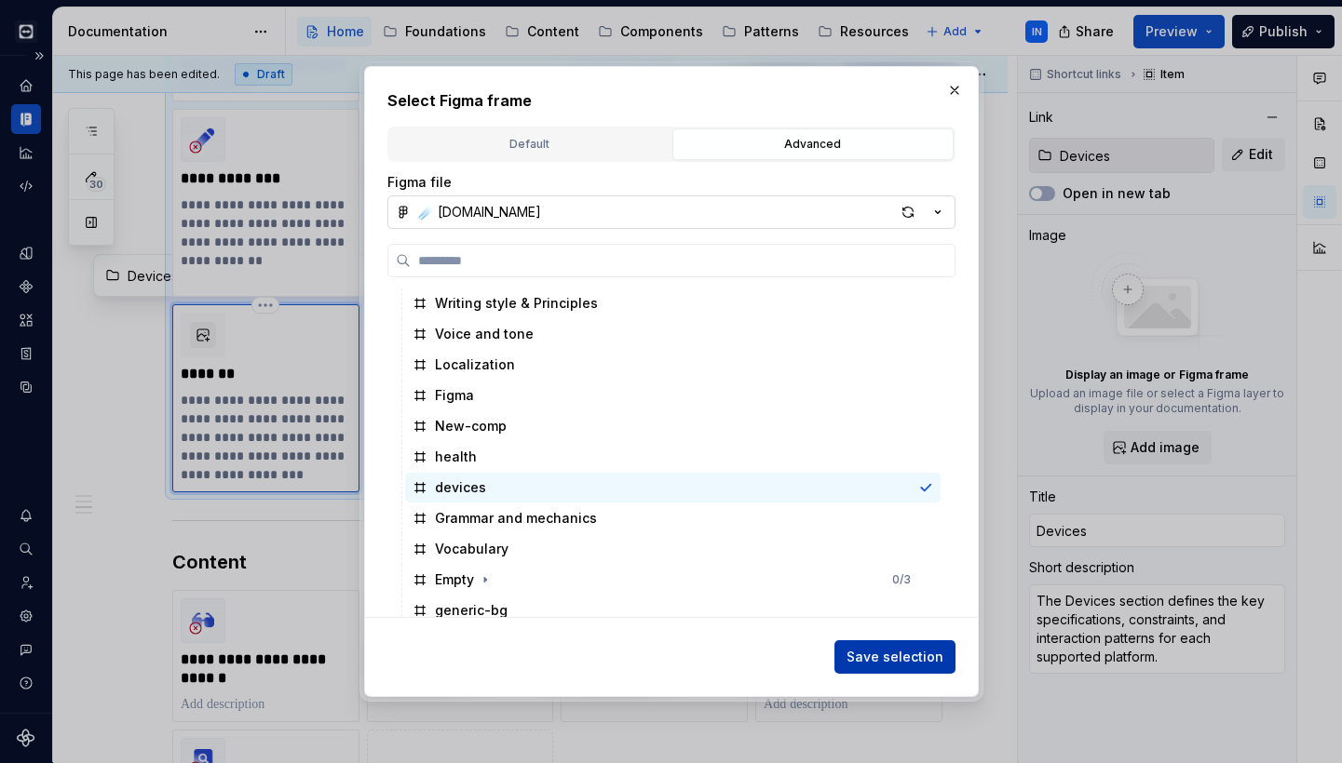
click at [908, 652] on span "Save selection" at bounding box center [894, 657] width 97 height 19
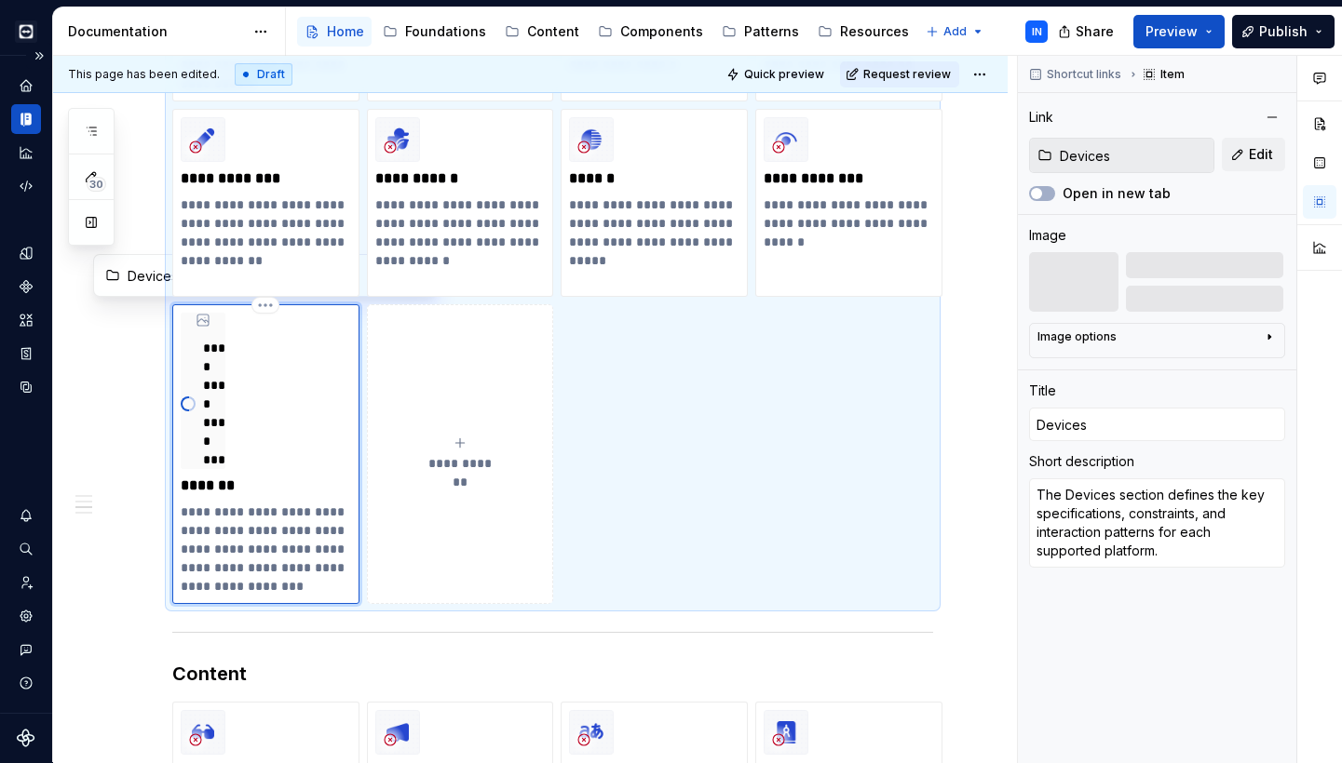
type textarea "*"
